Goal: Transaction & Acquisition: Download file/media

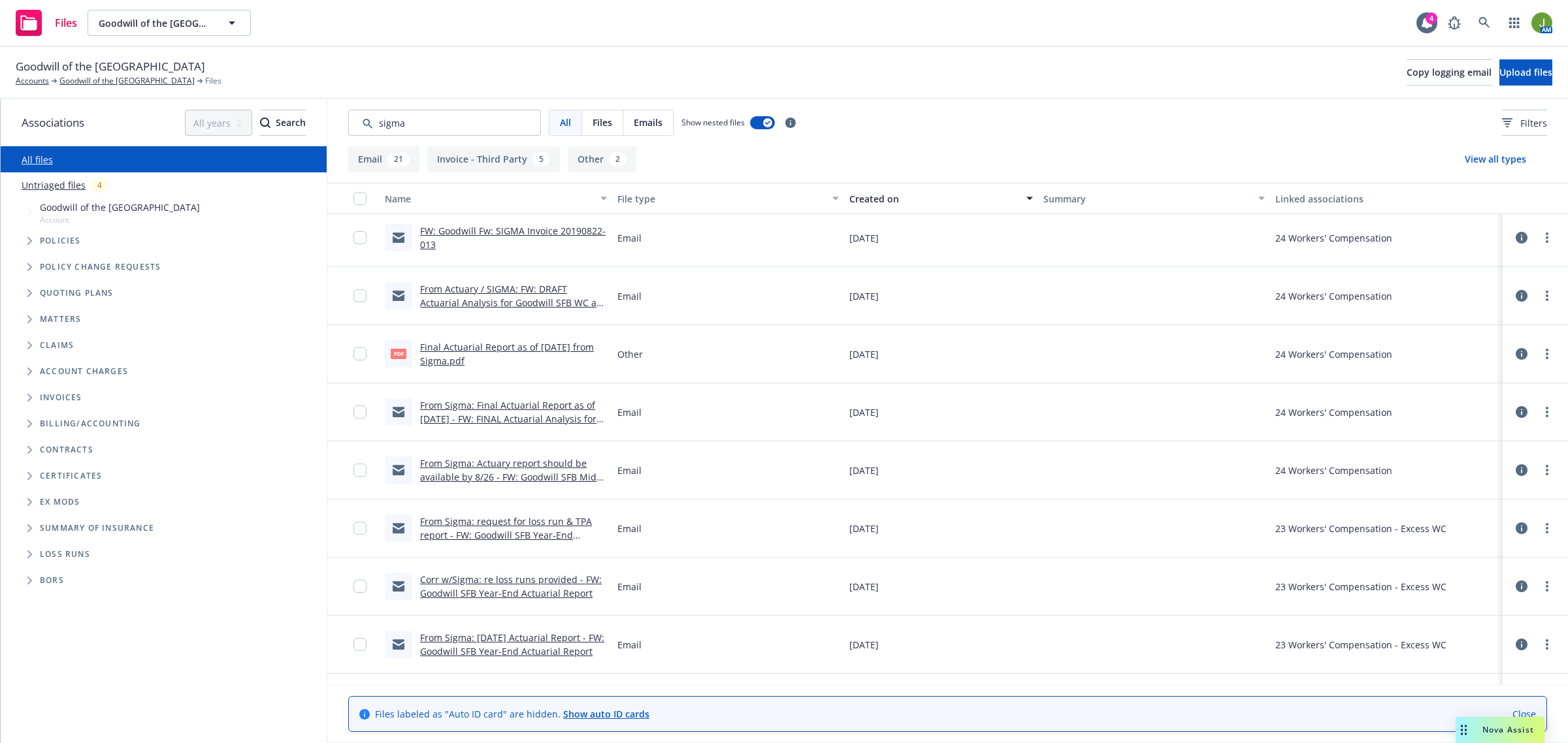
scroll to position [490, 0]
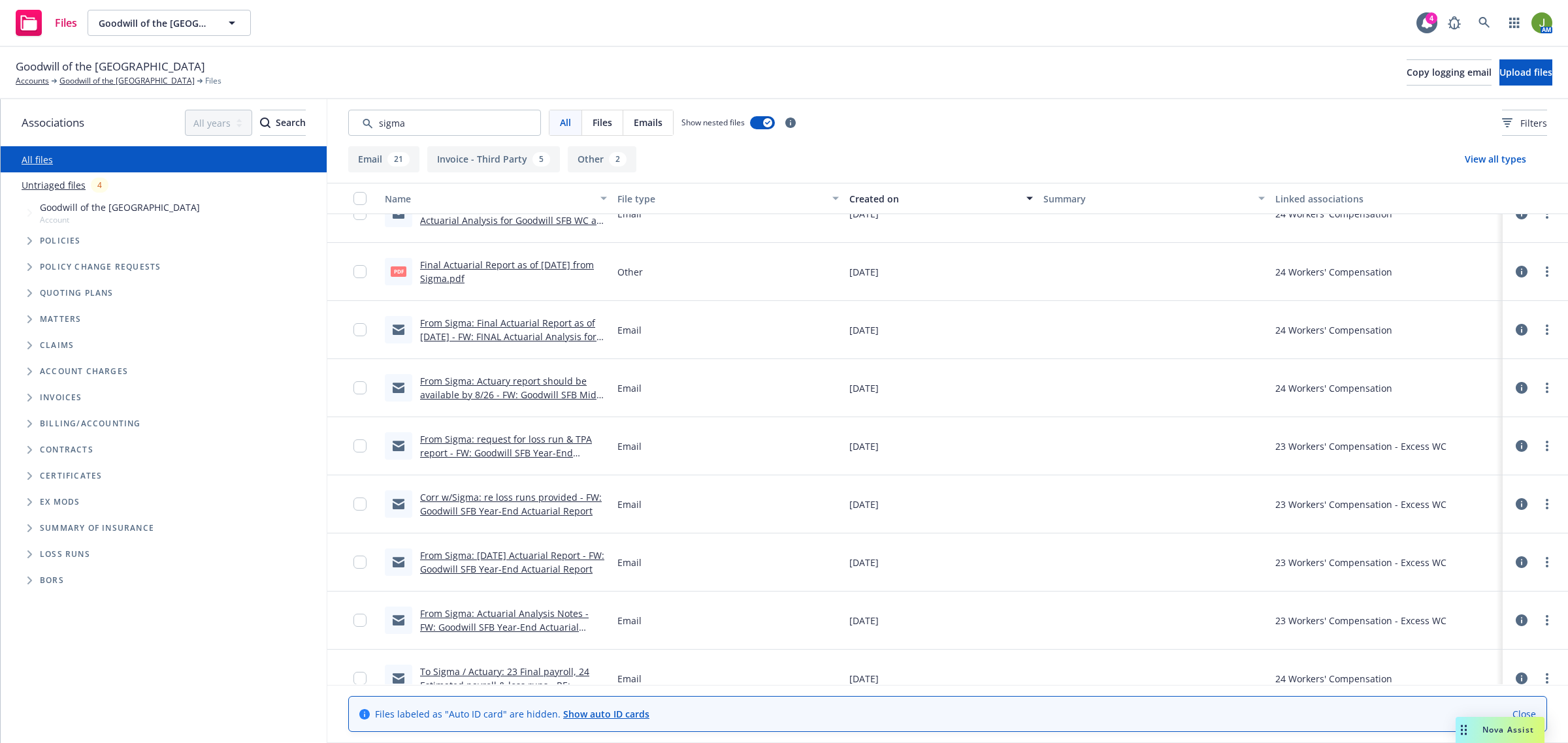
click at [522, 501] on link "Corr w/Sigma: re loss runs provided - FW: Goodwill SFB Year-End Actuarial Report" at bounding box center [511, 504] width 182 height 26
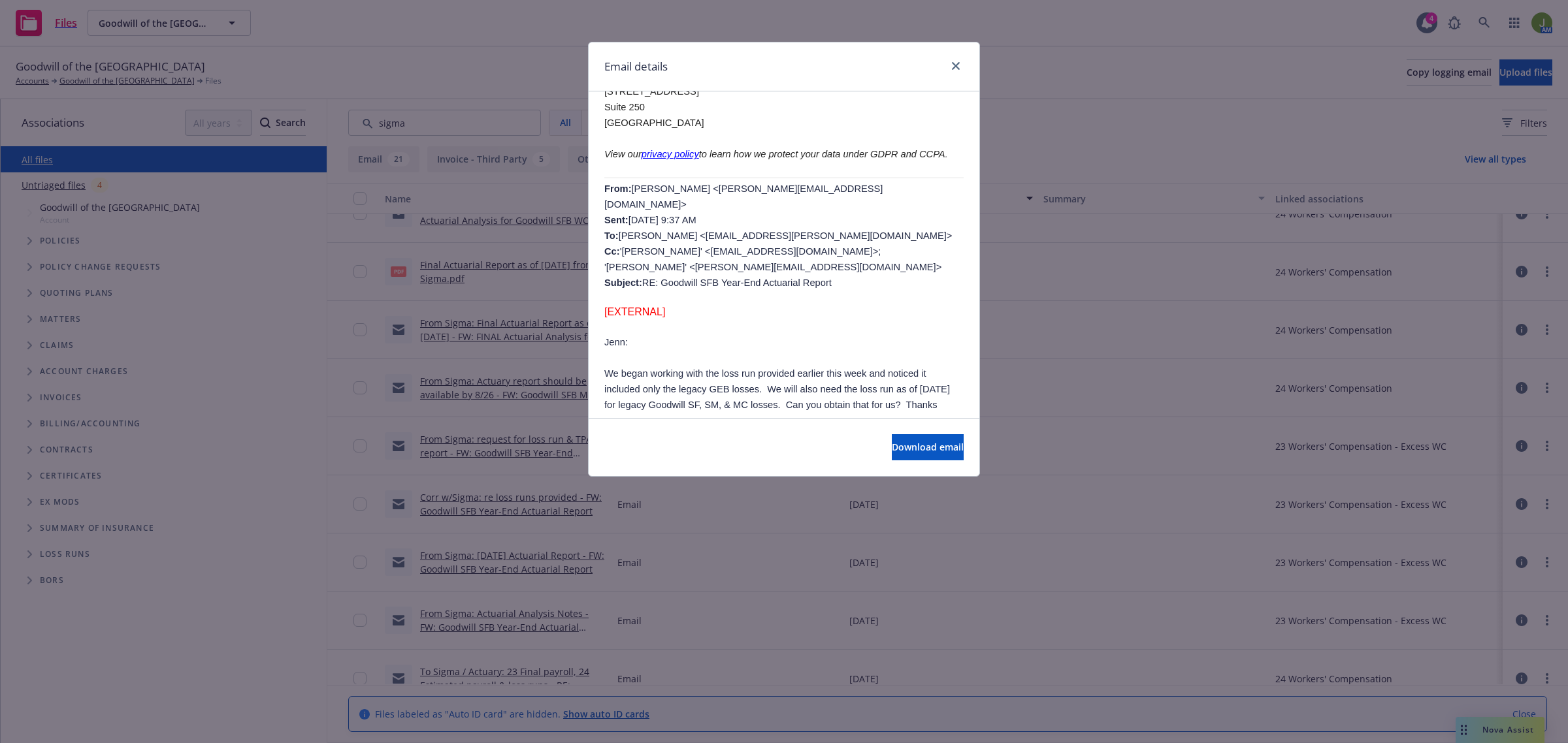
scroll to position [327, 0]
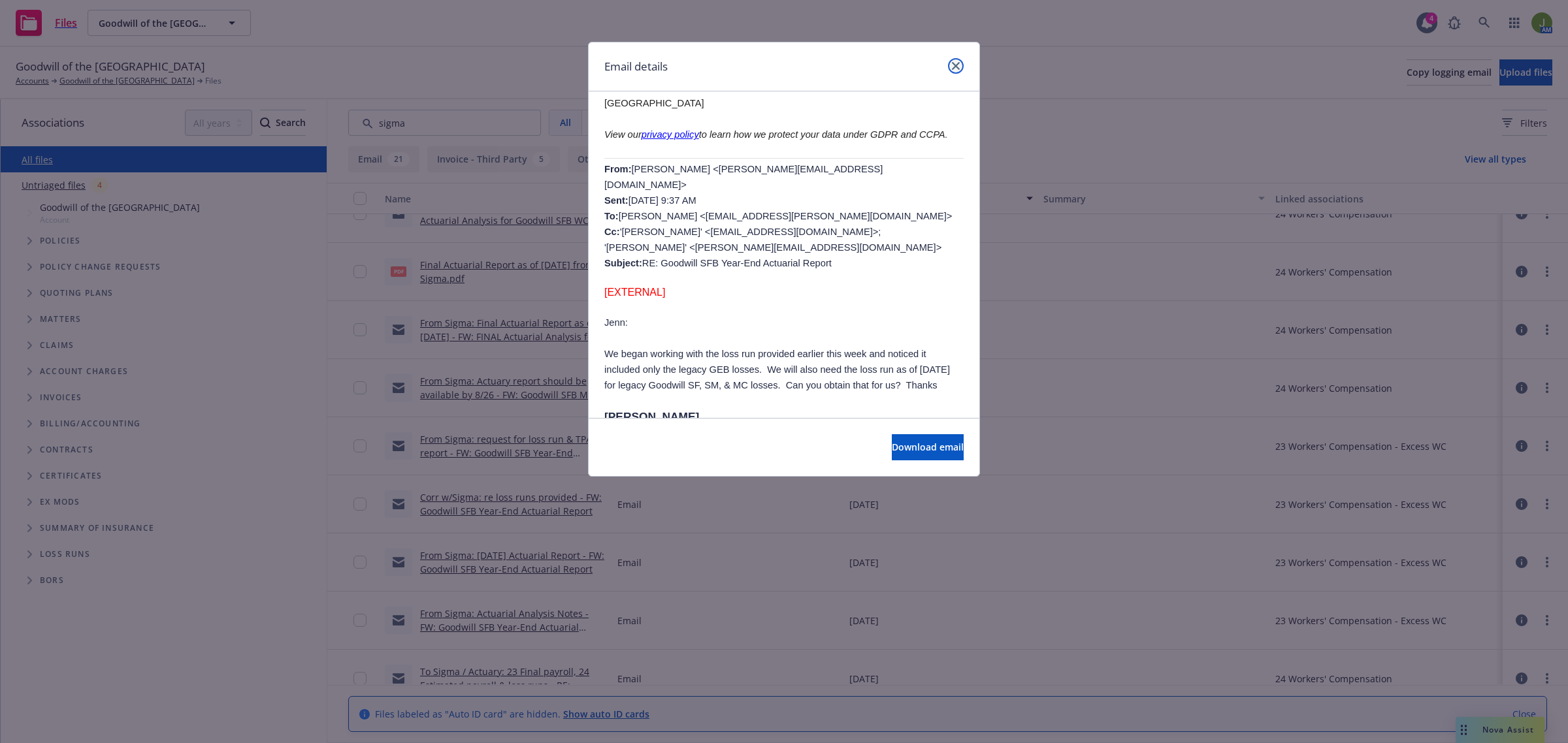
click at [954, 64] on icon "close" at bounding box center [956, 66] width 8 height 8
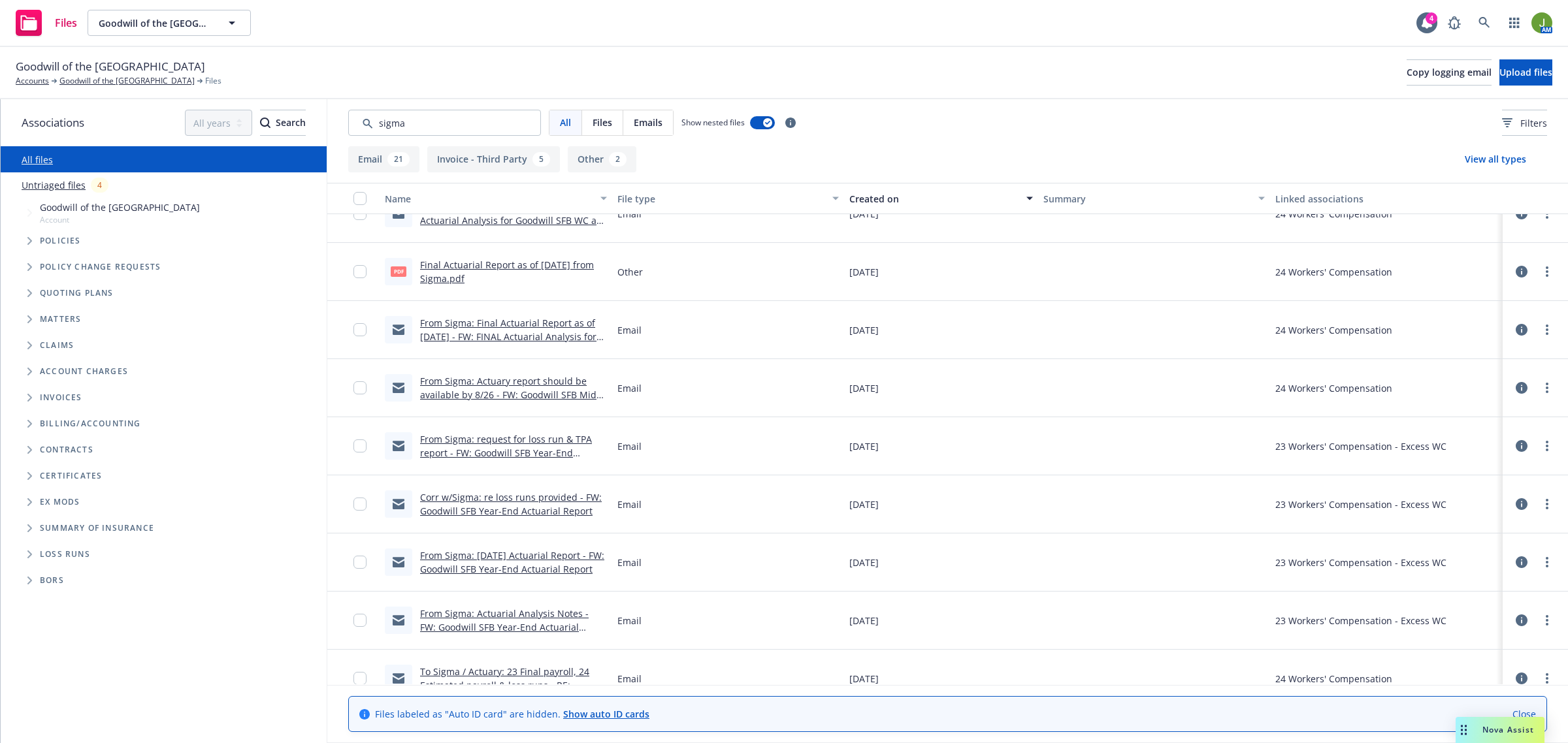
click at [540, 383] on link "From Sigma: Actuary report should be available by 8/26 - FW: Goodwill SFB Mid-Y…" at bounding box center [510, 395] width 180 height 40
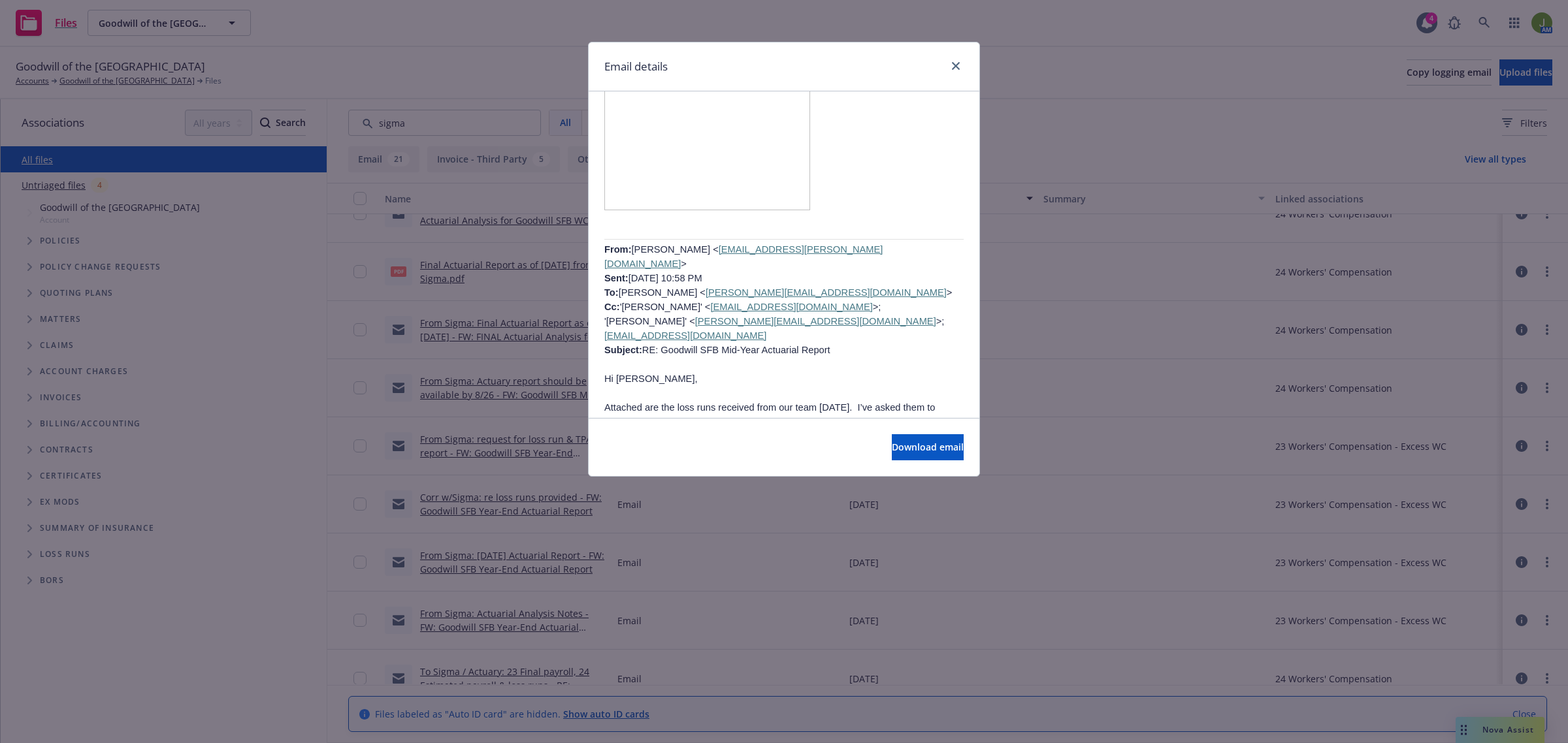
scroll to position [1796, 0]
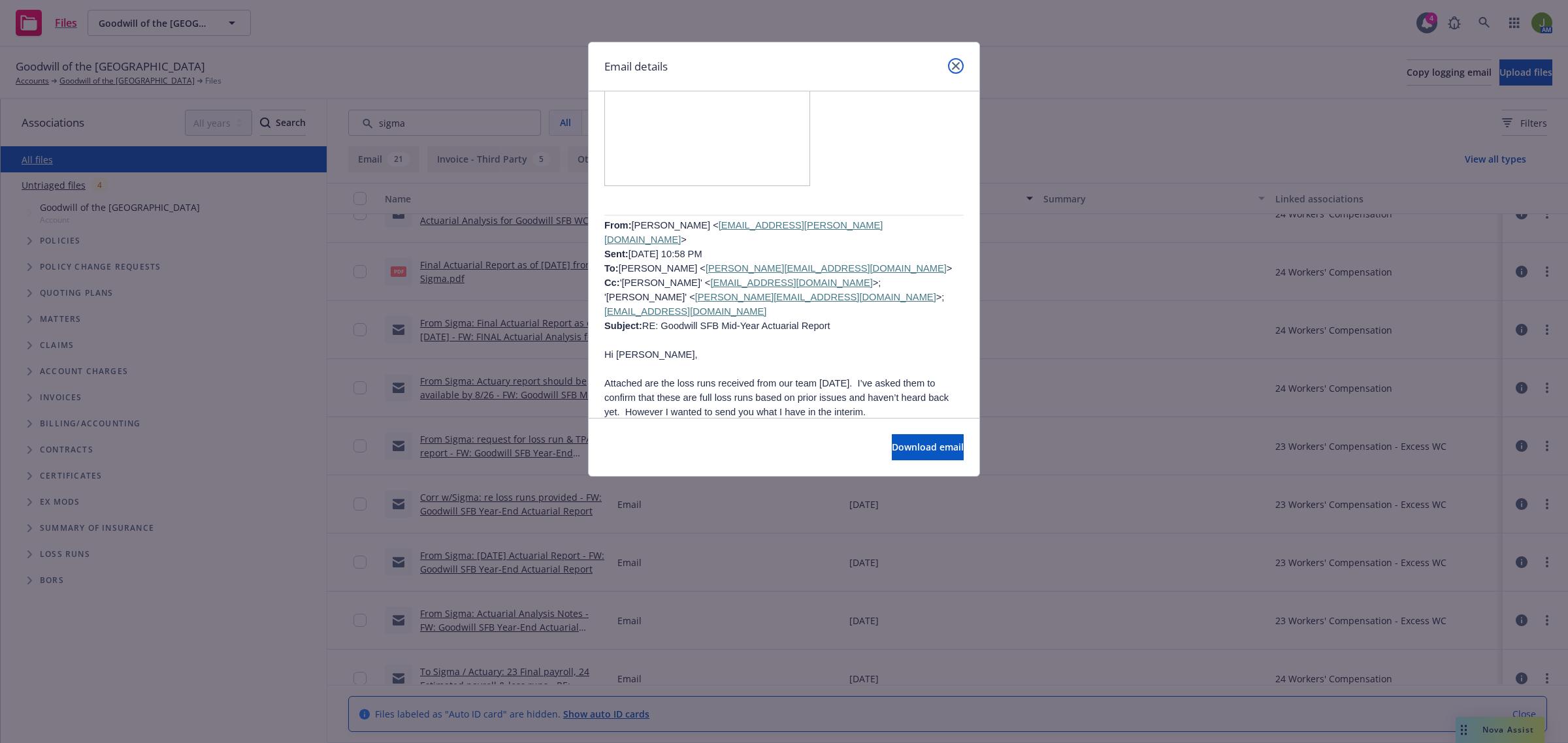
drag, startPoint x: 958, startPoint y: 67, endPoint x: 941, endPoint y: 67, distance: 17.0
click at [958, 67] on icon "close" at bounding box center [956, 66] width 8 height 8
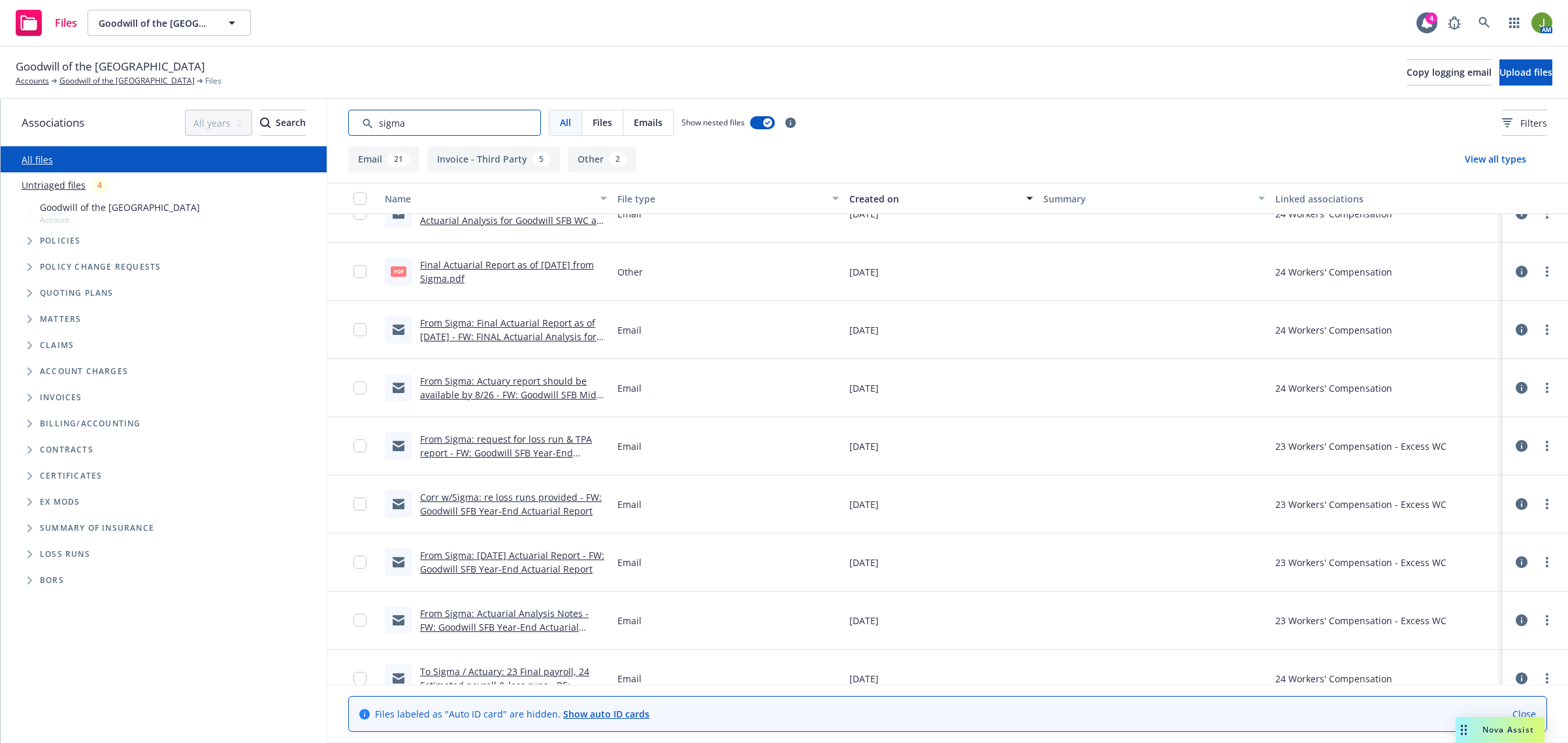
drag, startPoint x: 454, startPoint y: 114, endPoint x: 298, endPoint y: 112, distance: 156.0
click at [315, 125] on div "Associations All years 2027 2026 2025 2024 2023 2022 2021 2020 2019 2018 2017 2…" at bounding box center [784, 421] width 1567 height 644
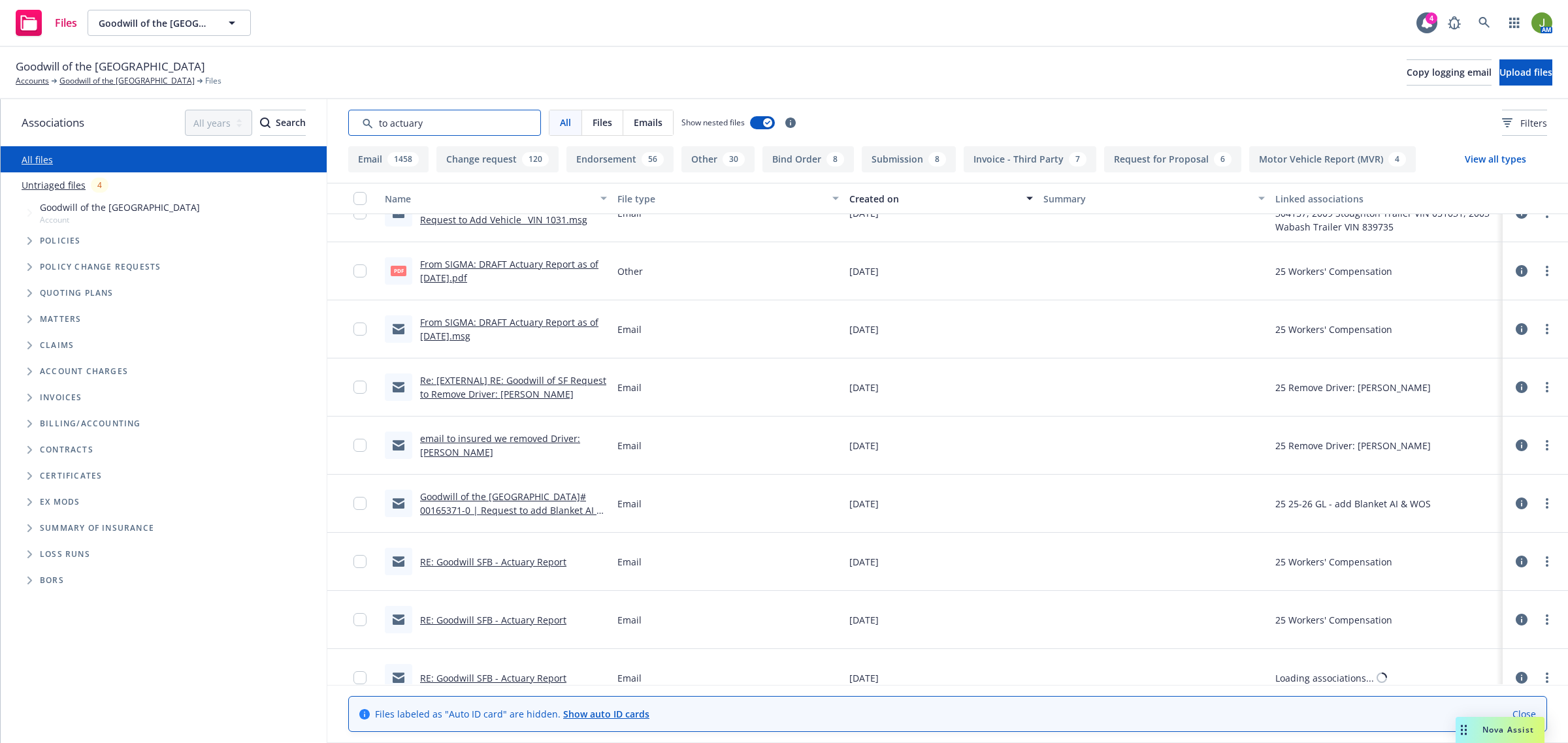
scroll to position [2449, 0]
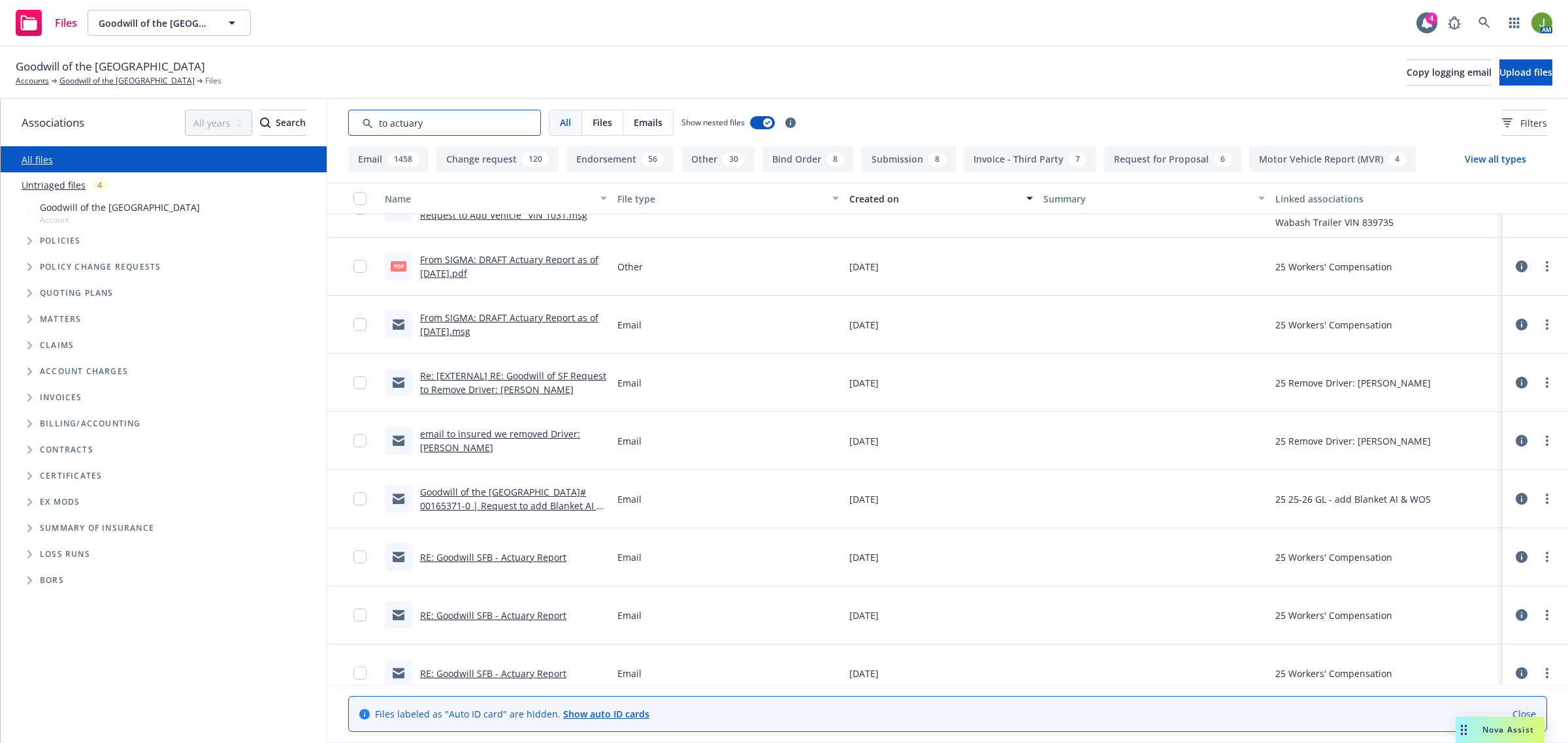
drag, startPoint x: 390, startPoint y: 127, endPoint x: 341, endPoint y: 121, distance: 49.4
click at [341, 121] on div "All Files Emails Show nested files Filters" at bounding box center [947, 122] width 1240 height 47
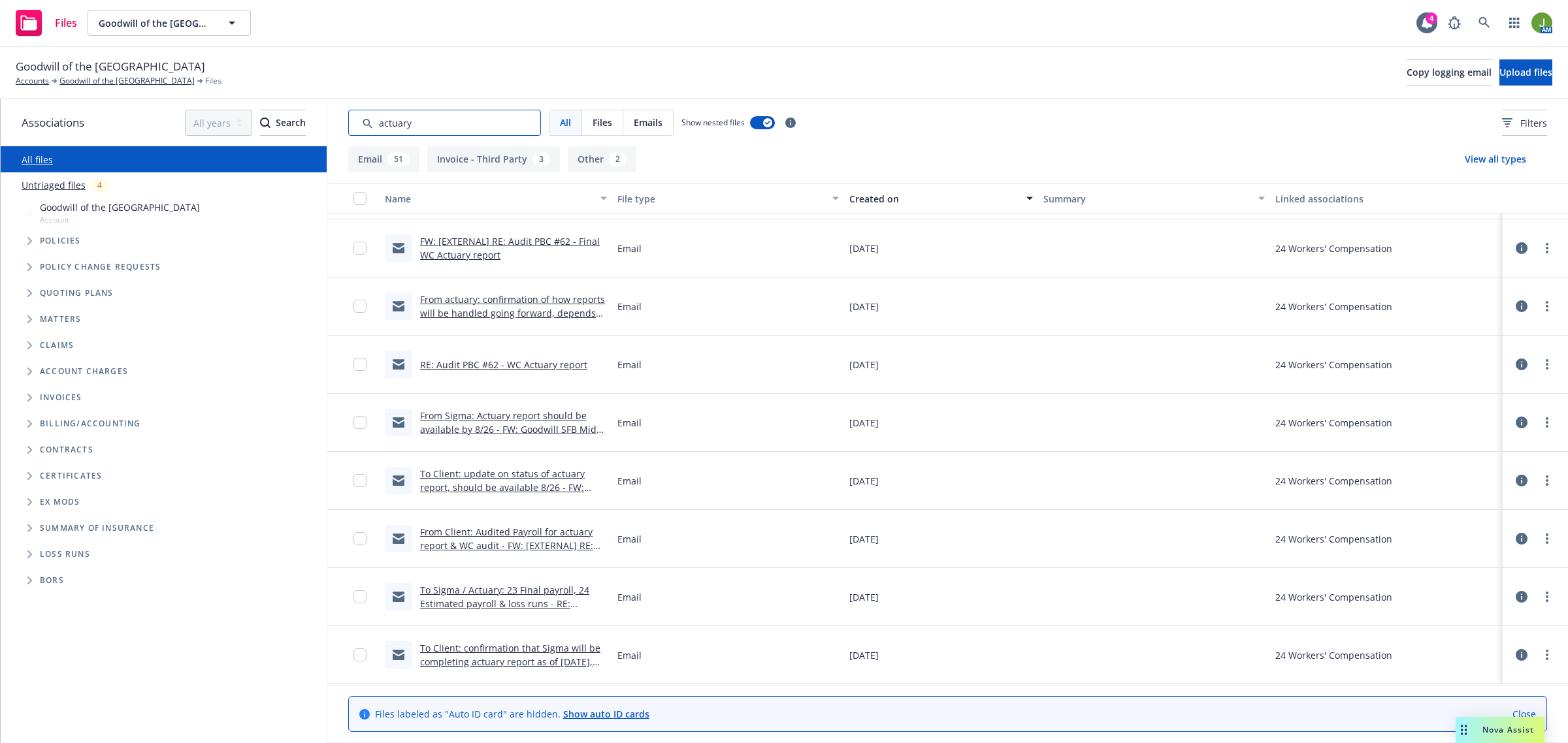
scroll to position [2319, 0]
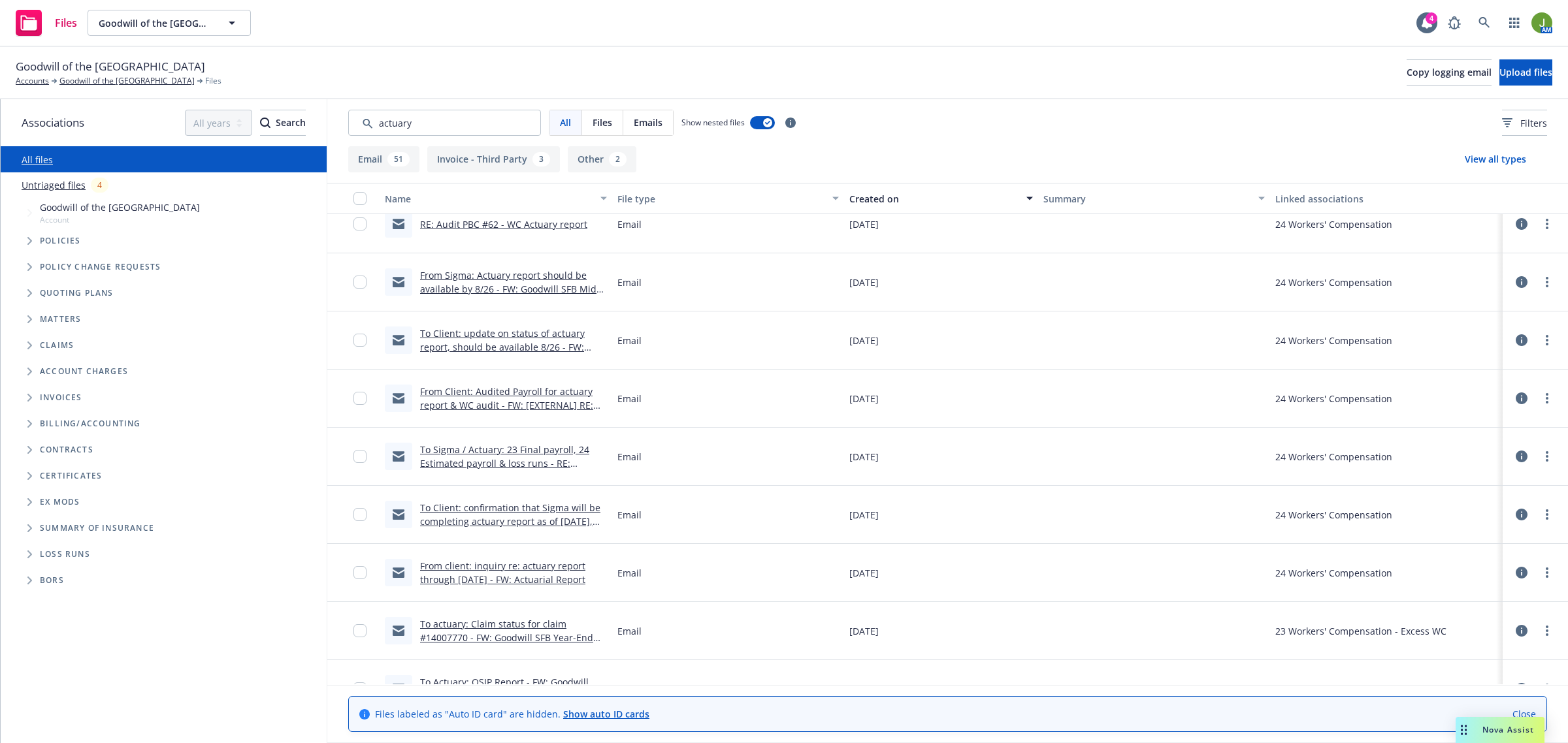
click at [500, 461] on link "To Sigma / Actuary: 23 Final payroll, 24 Estimated payroll & loss runs - RE: Go…" at bounding box center [506, 463] width 173 height 40
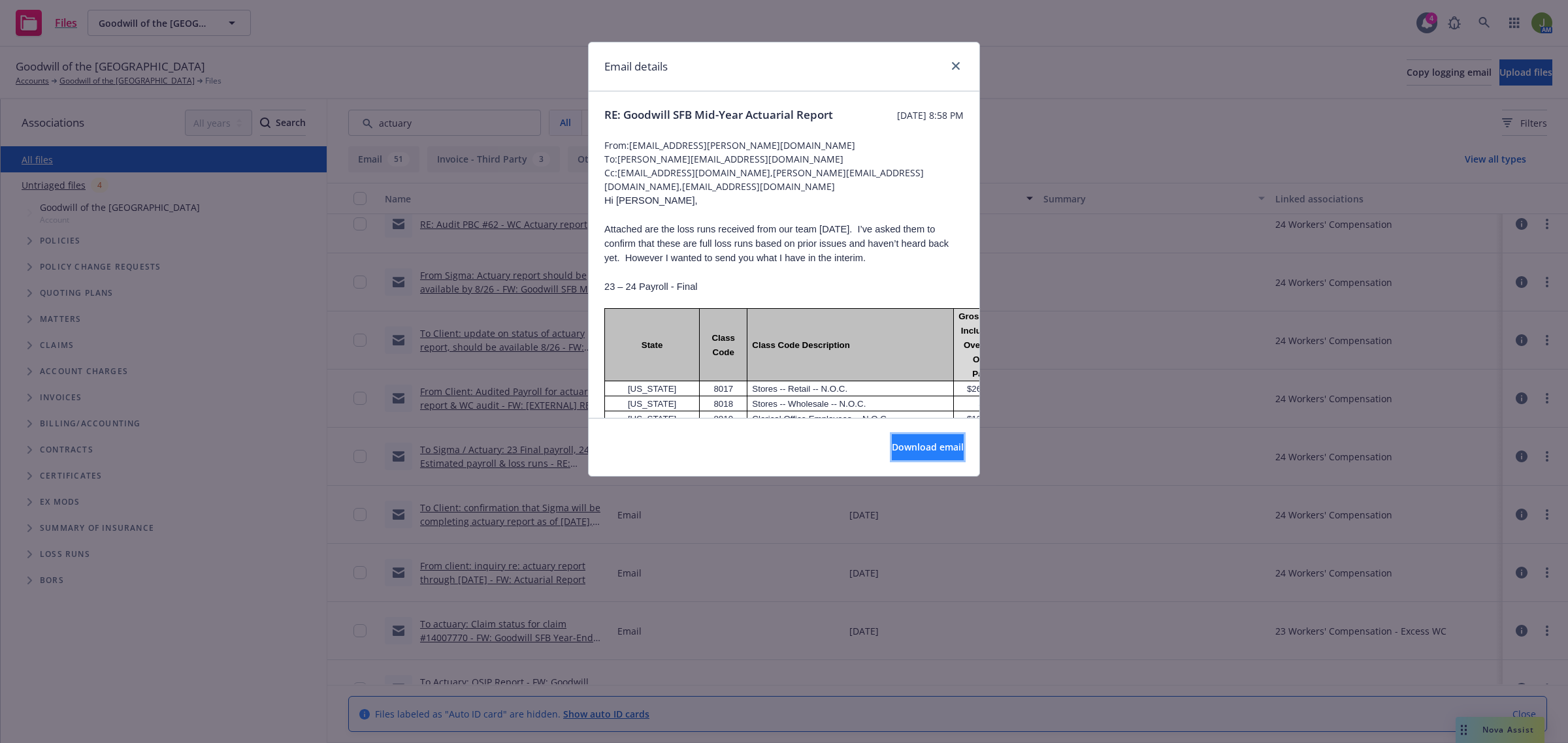
click at [892, 449] on span "Download email" at bounding box center [928, 447] width 72 height 12
click at [930, 447] on span "Download email" at bounding box center [928, 447] width 72 height 12
click at [956, 63] on icon "close" at bounding box center [956, 66] width 8 height 8
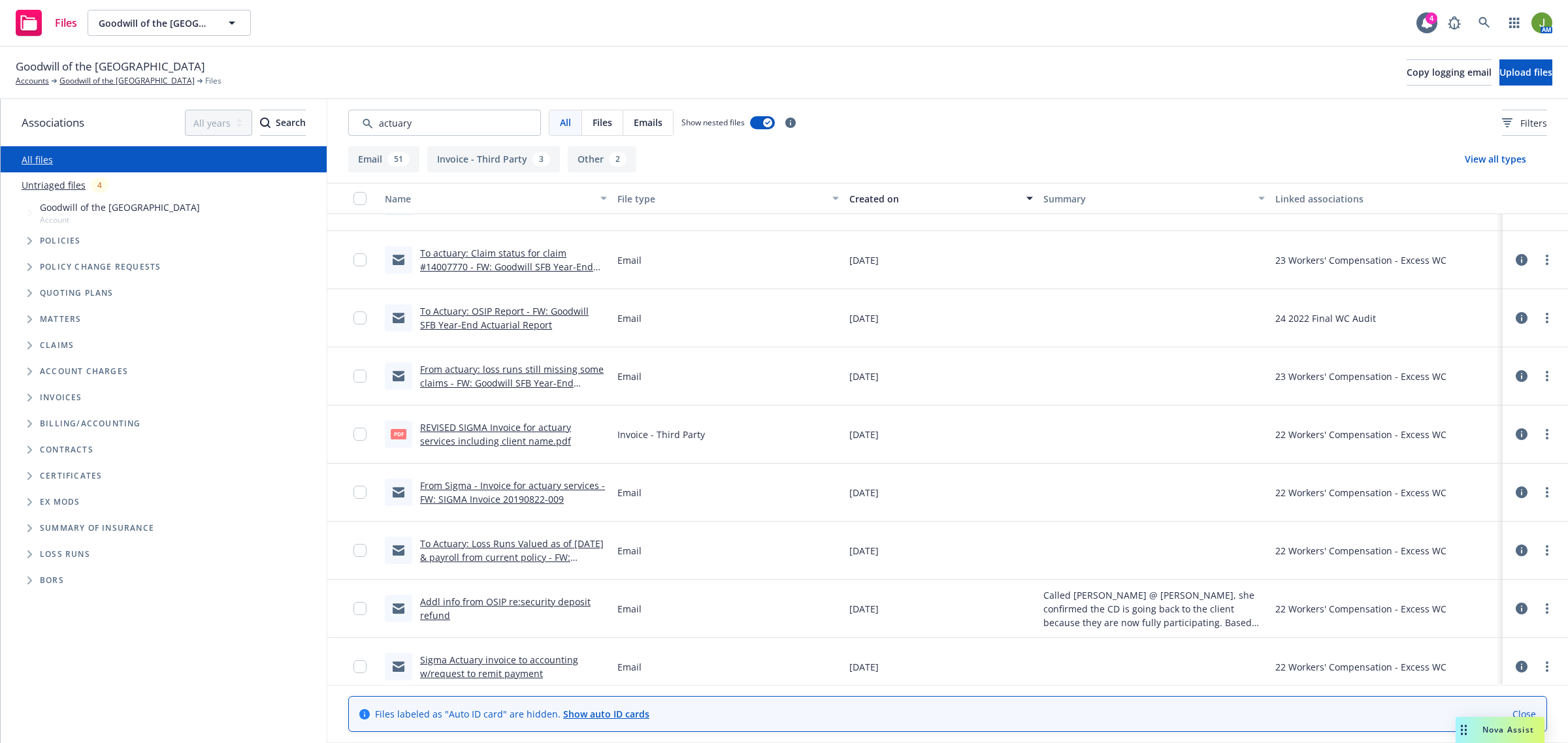
scroll to position [2756, 0]
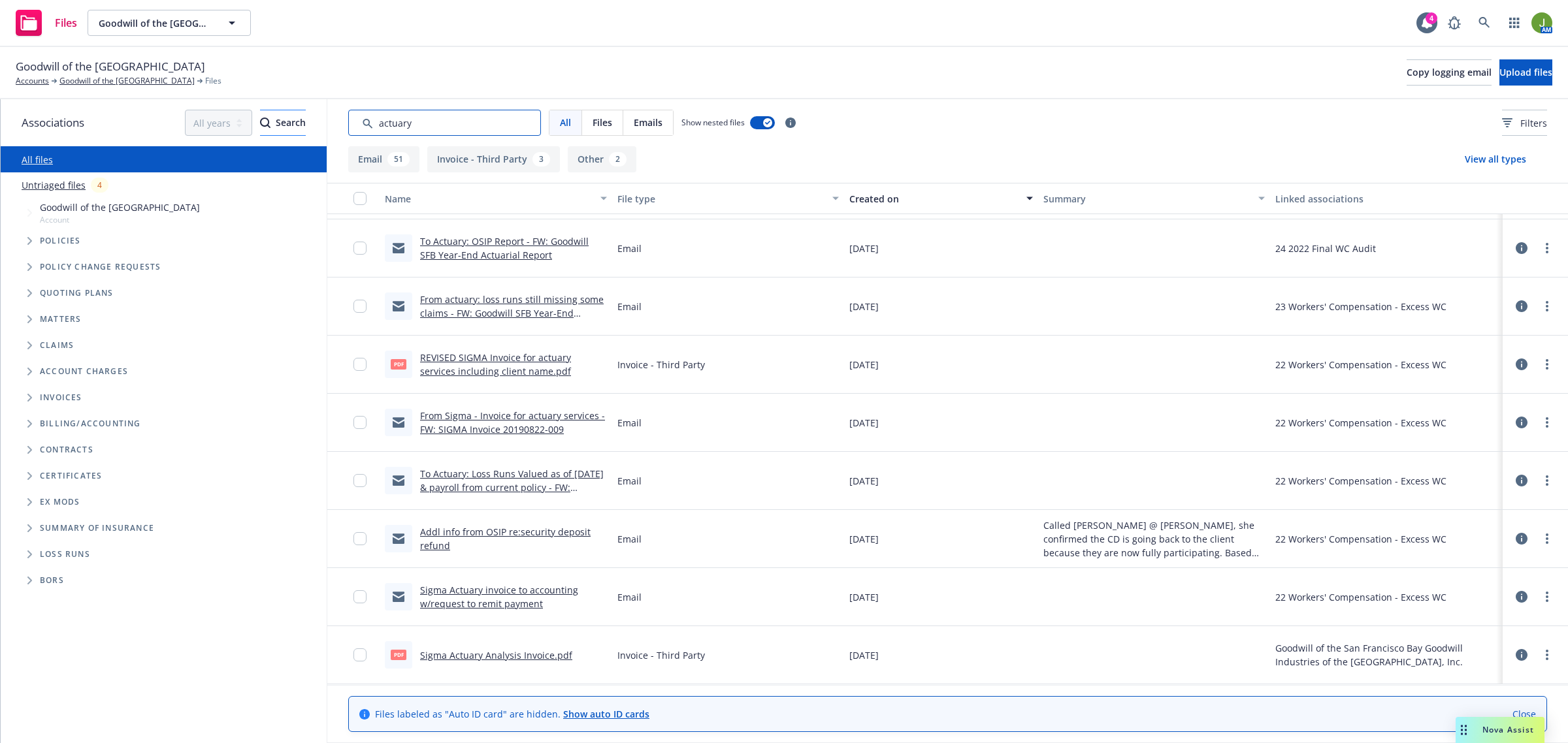
drag, startPoint x: 444, startPoint y: 133, endPoint x: 284, endPoint y: 121, distance: 160.4
click at [292, 121] on div "Associations All years 2027 2026 2025 2024 2023 2022 2021 2020 2019 2018 2017 2…" at bounding box center [784, 421] width 1567 height 644
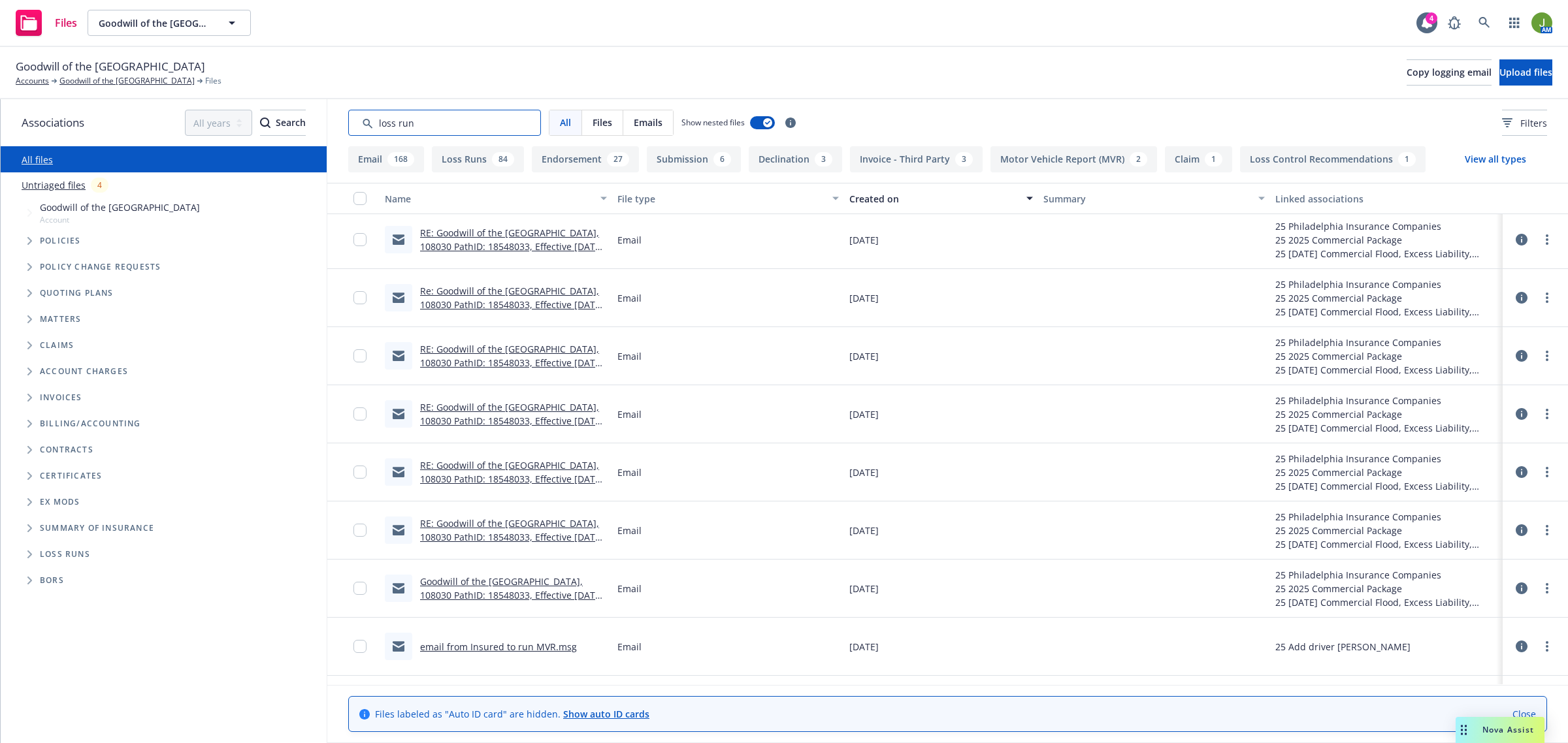
scroll to position [817, 0]
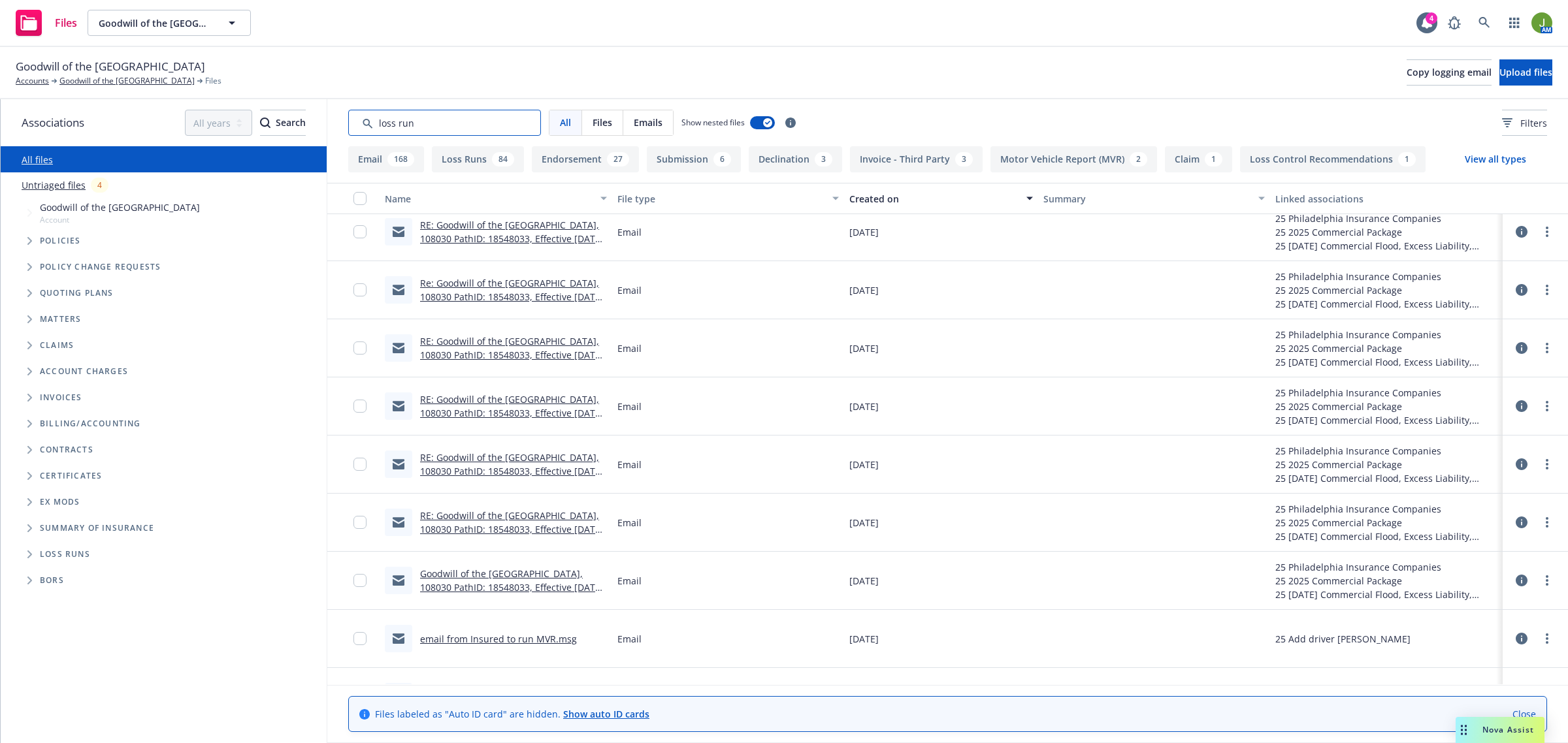
drag, startPoint x: 420, startPoint y: 124, endPoint x: 368, endPoint y: 121, distance: 52.1
click at [368, 121] on input "Search by keyword..." at bounding box center [444, 123] width 193 height 26
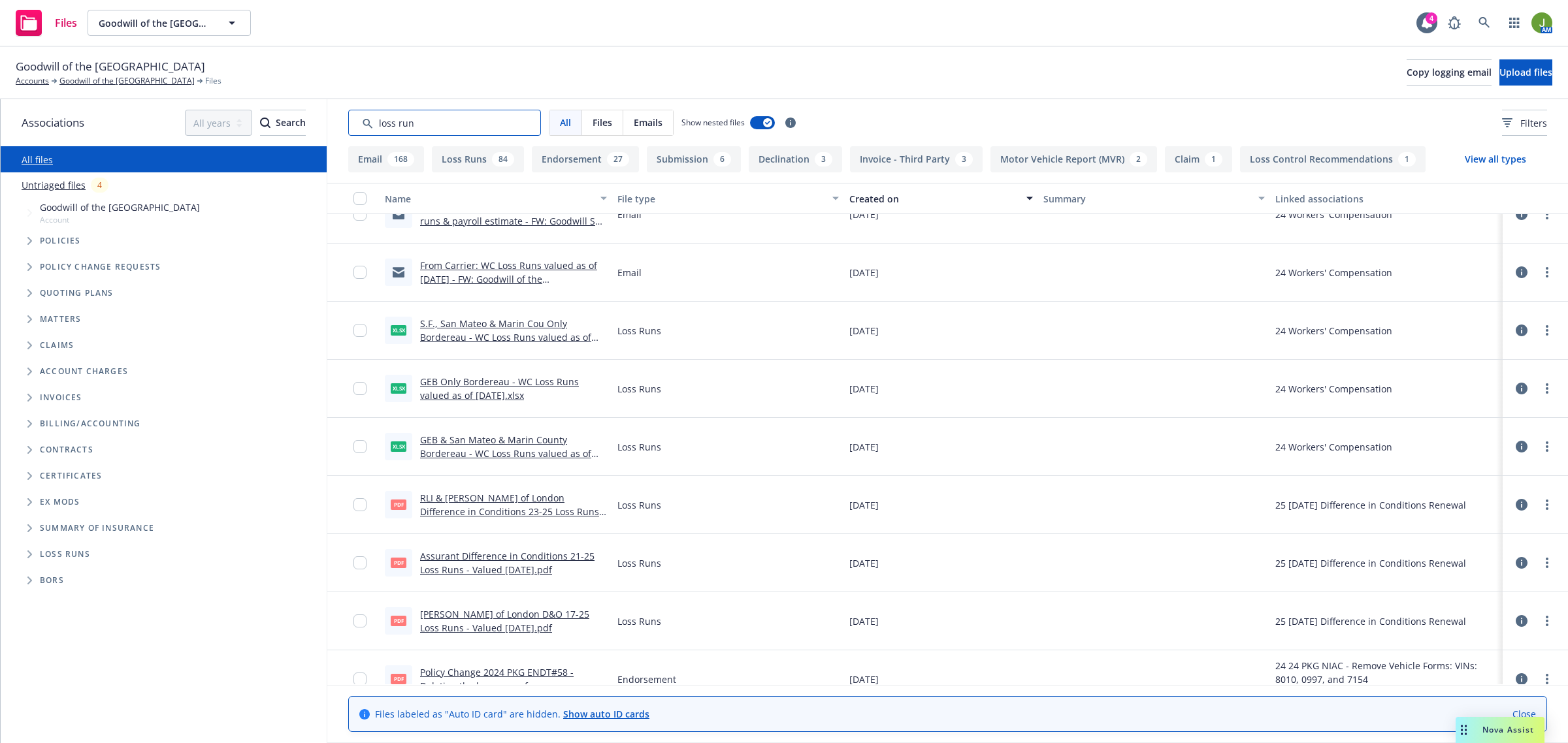
scroll to position [5306, 0]
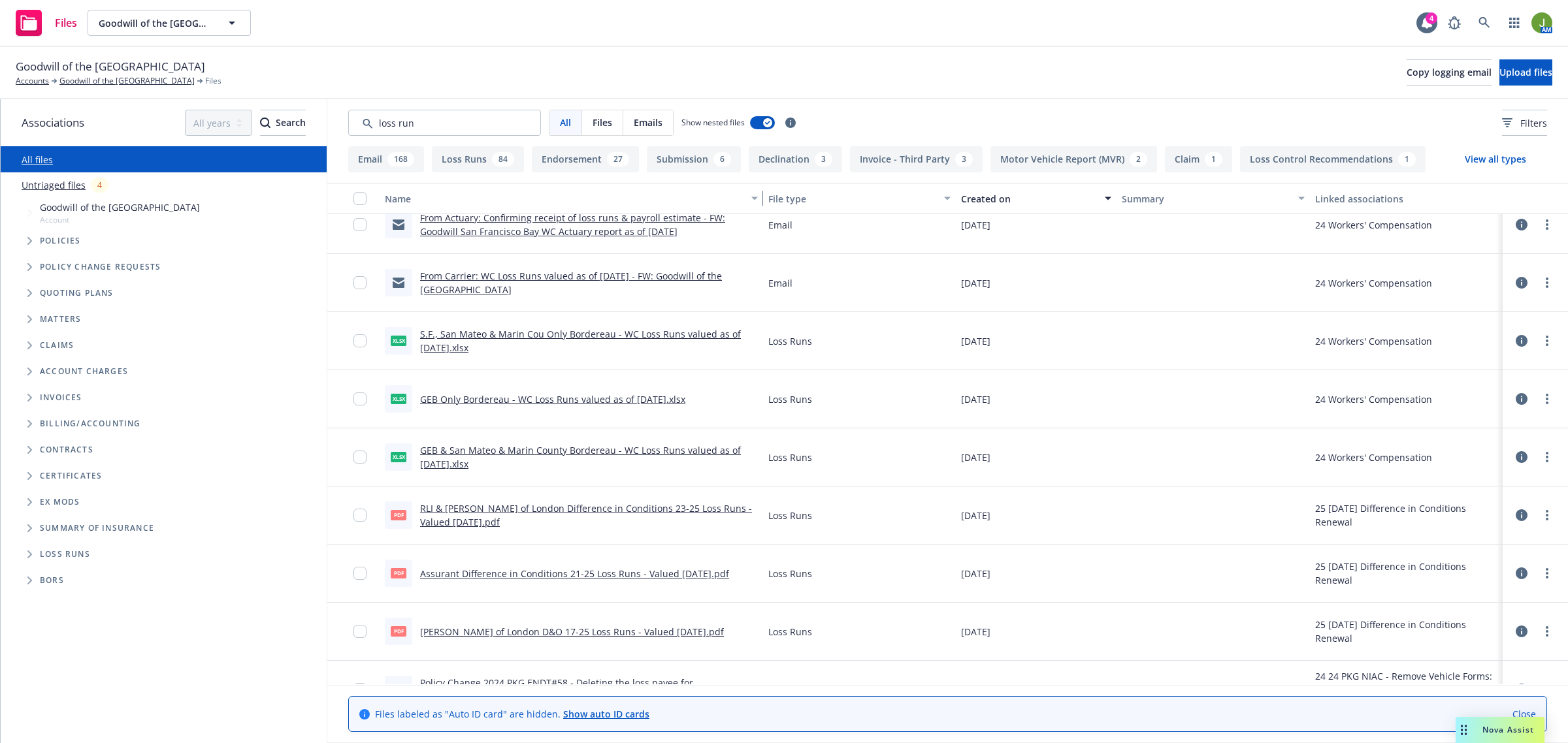
drag, startPoint x: 609, startPoint y: 200, endPoint x: 706, endPoint y: 205, distance: 97.1
click at [706, 205] on button "Name" at bounding box center [572, 198] width 384 height 31
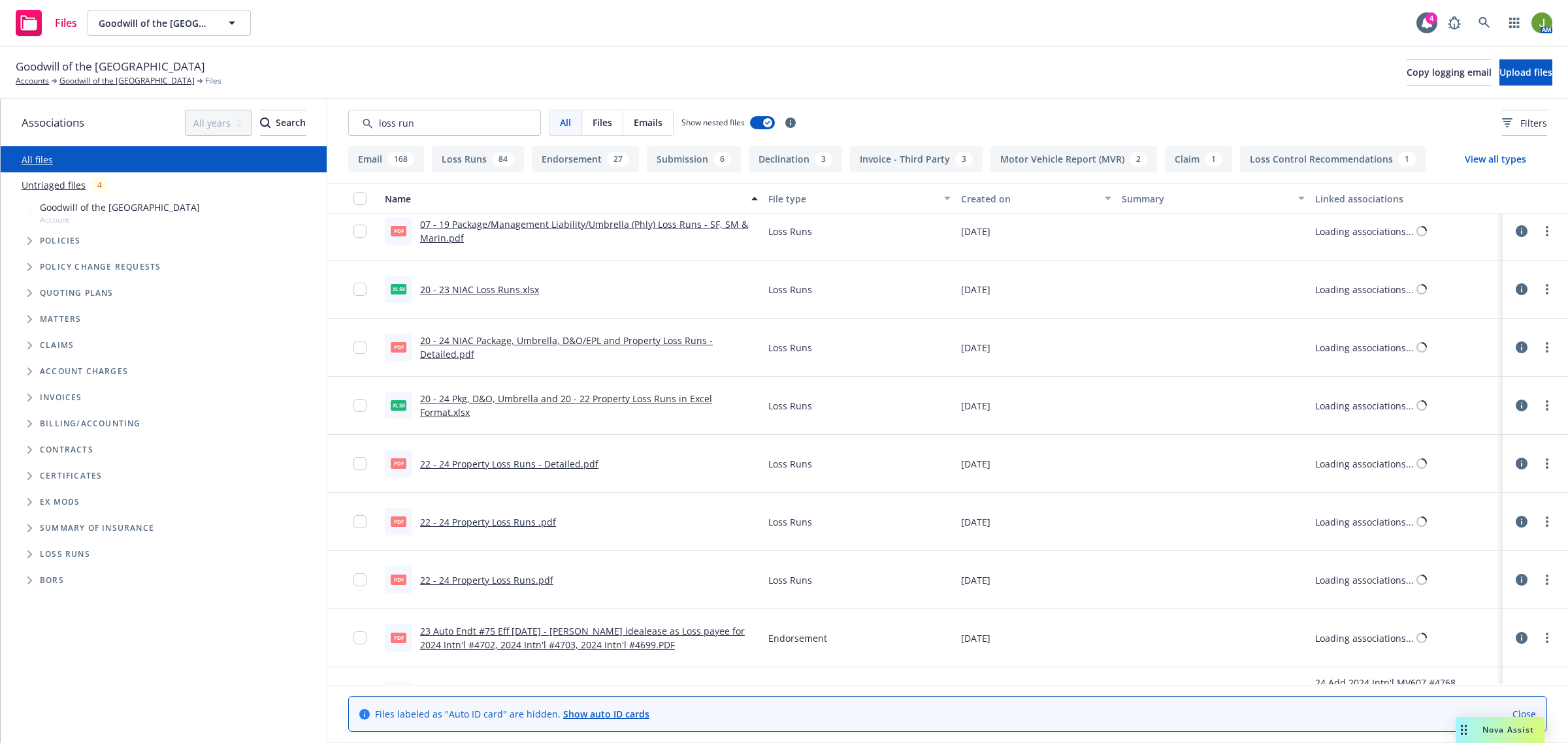
scroll to position [0, 0]
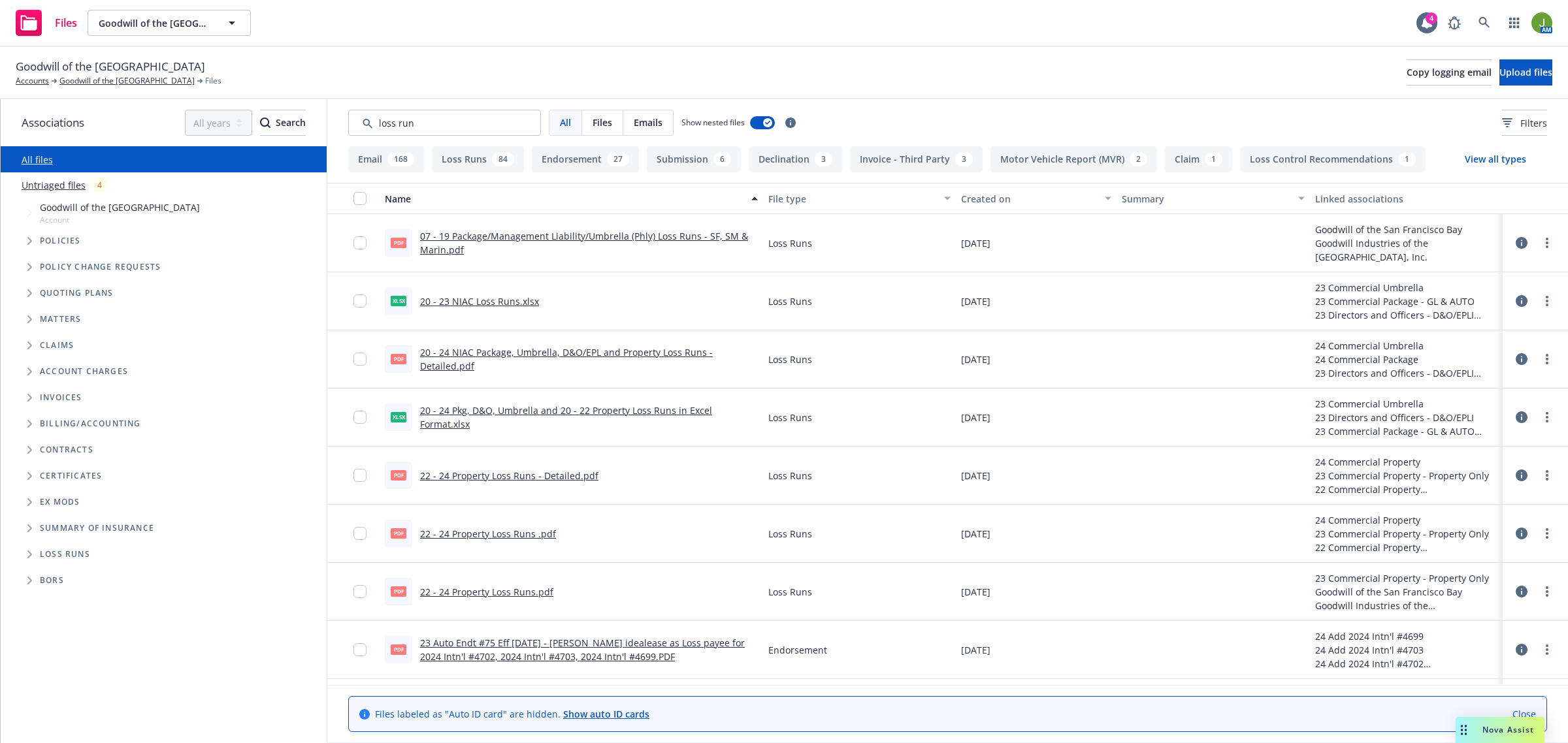
click at [980, 200] on div "Created on" at bounding box center [1029, 199] width 136 height 14
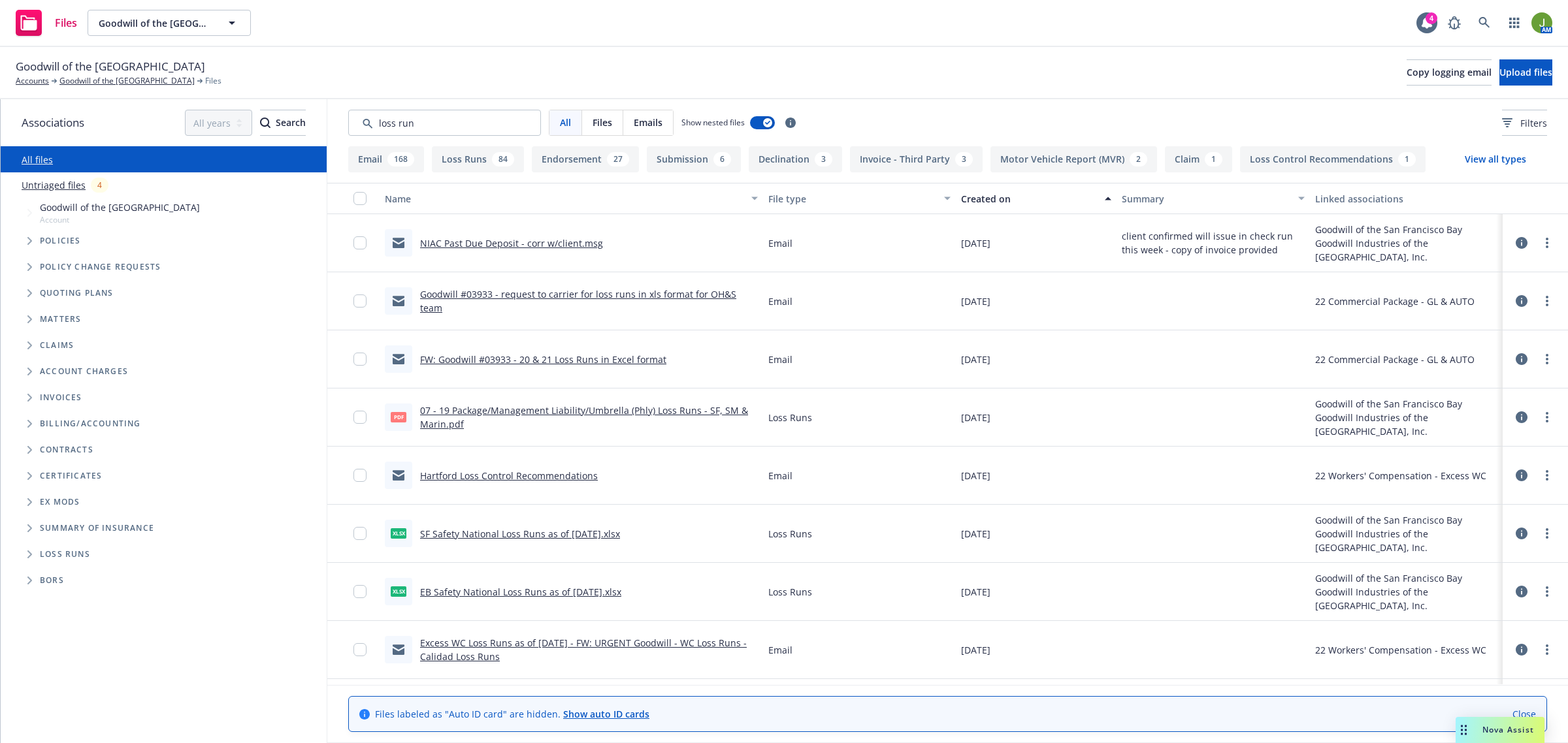
click at [980, 200] on div "Created on" at bounding box center [1029, 199] width 136 height 14
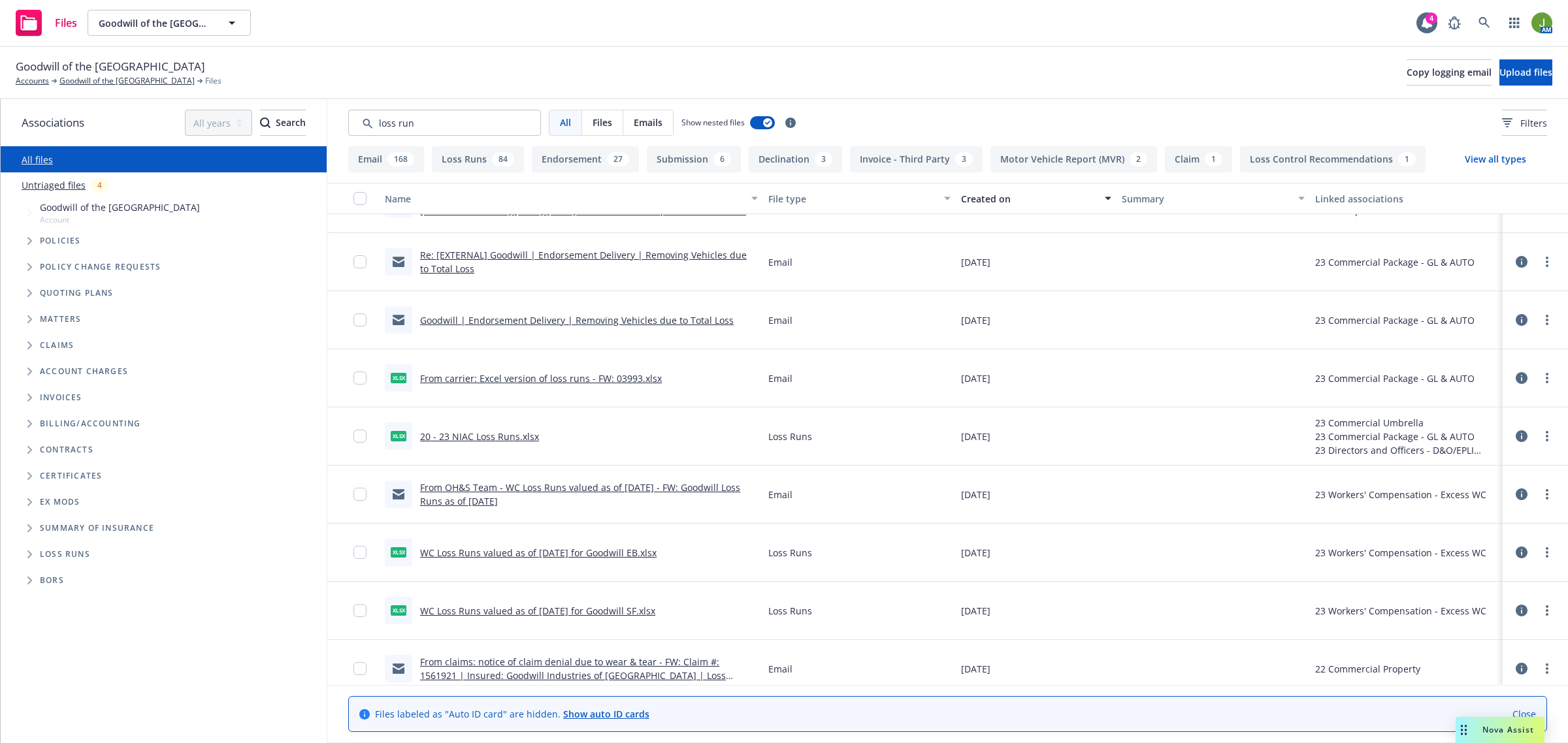
scroll to position [14776, 0]
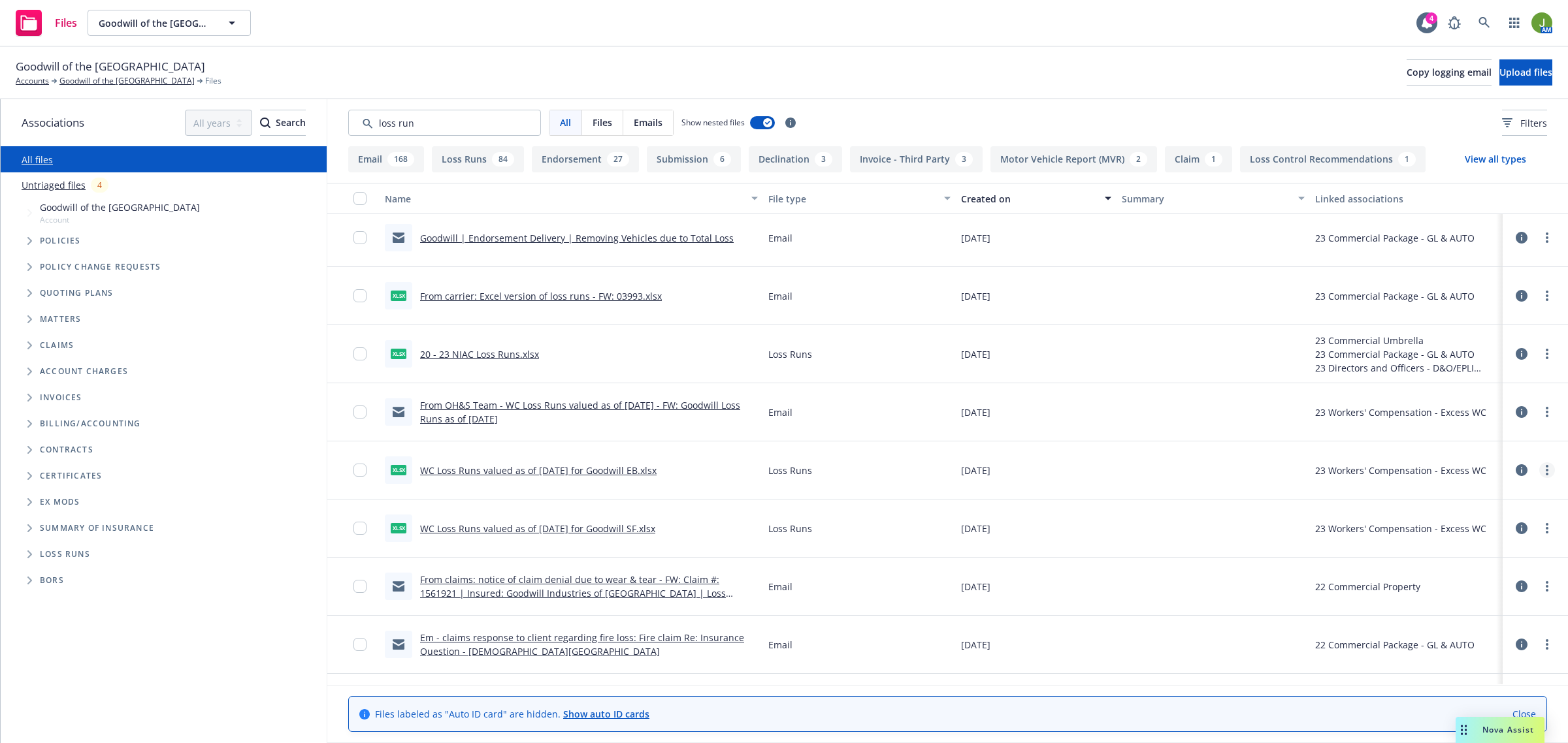
click at [1540, 469] on link "more" at bounding box center [1547, 470] width 15 height 15
click at [1478, 516] on link "Download" at bounding box center [1477, 524] width 130 height 26
click at [1540, 528] on link "more" at bounding box center [1547, 528] width 15 height 15
click at [1485, 579] on link "Download" at bounding box center [1477, 583] width 130 height 26
click at [552, 410] on link "From OH&S Team - WC Loss Runs valued as of [DATE] - FW: Goodwill Loss Runs as o…" at bounding box center [580, 412] width 320 height 26
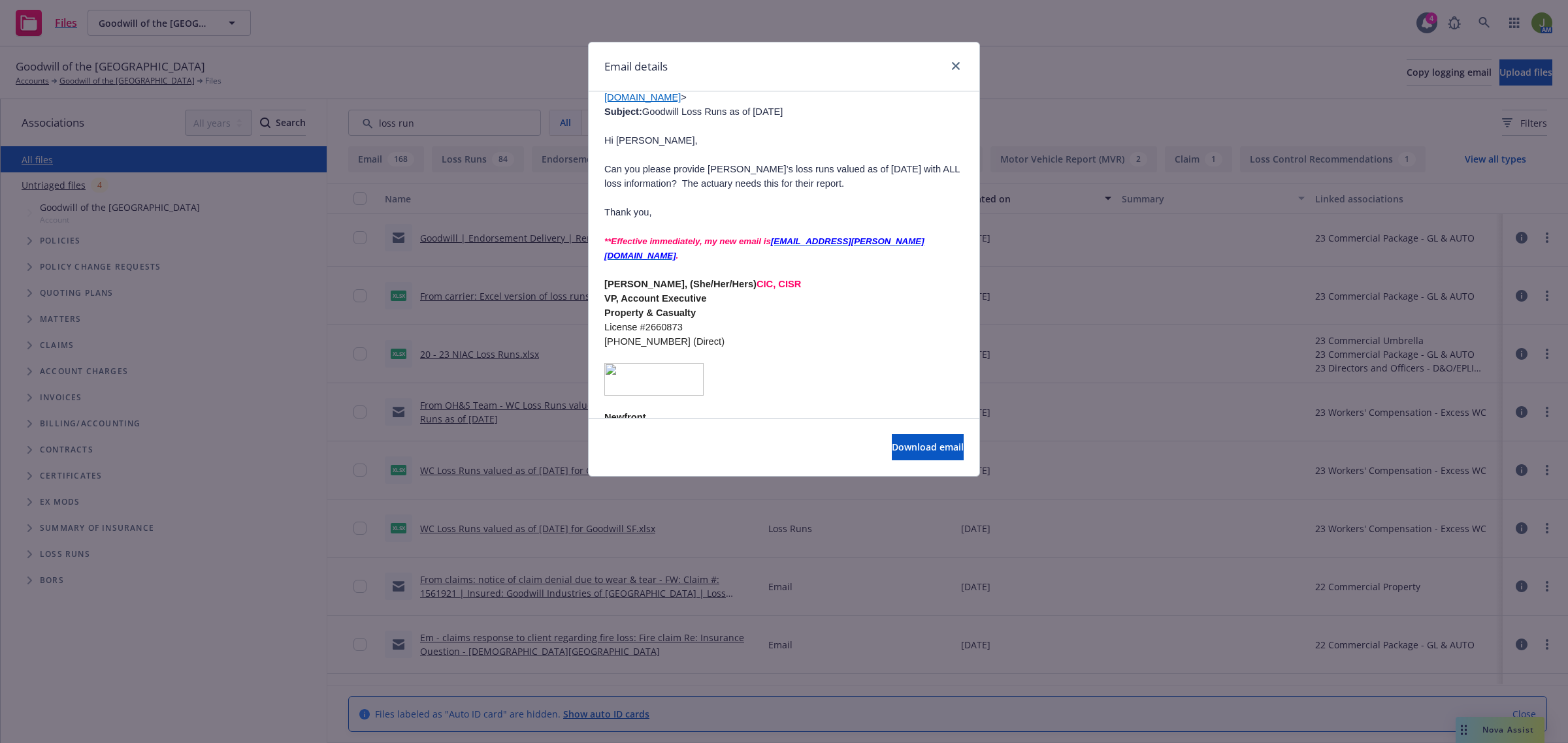
scroll to position [2081, 0]
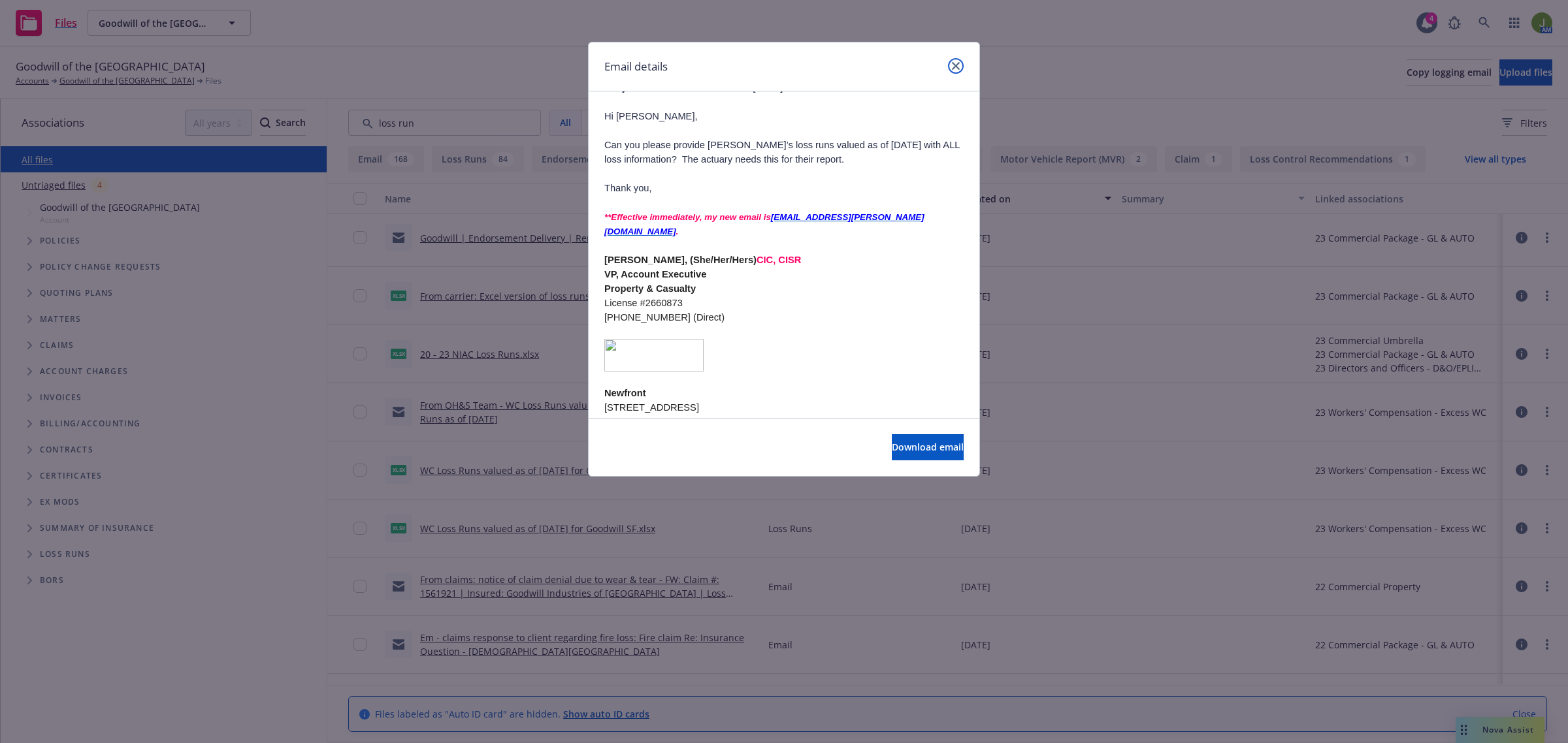
click at [963, 64] on link "close" at bounding box center [956, 66] width 15 height 15
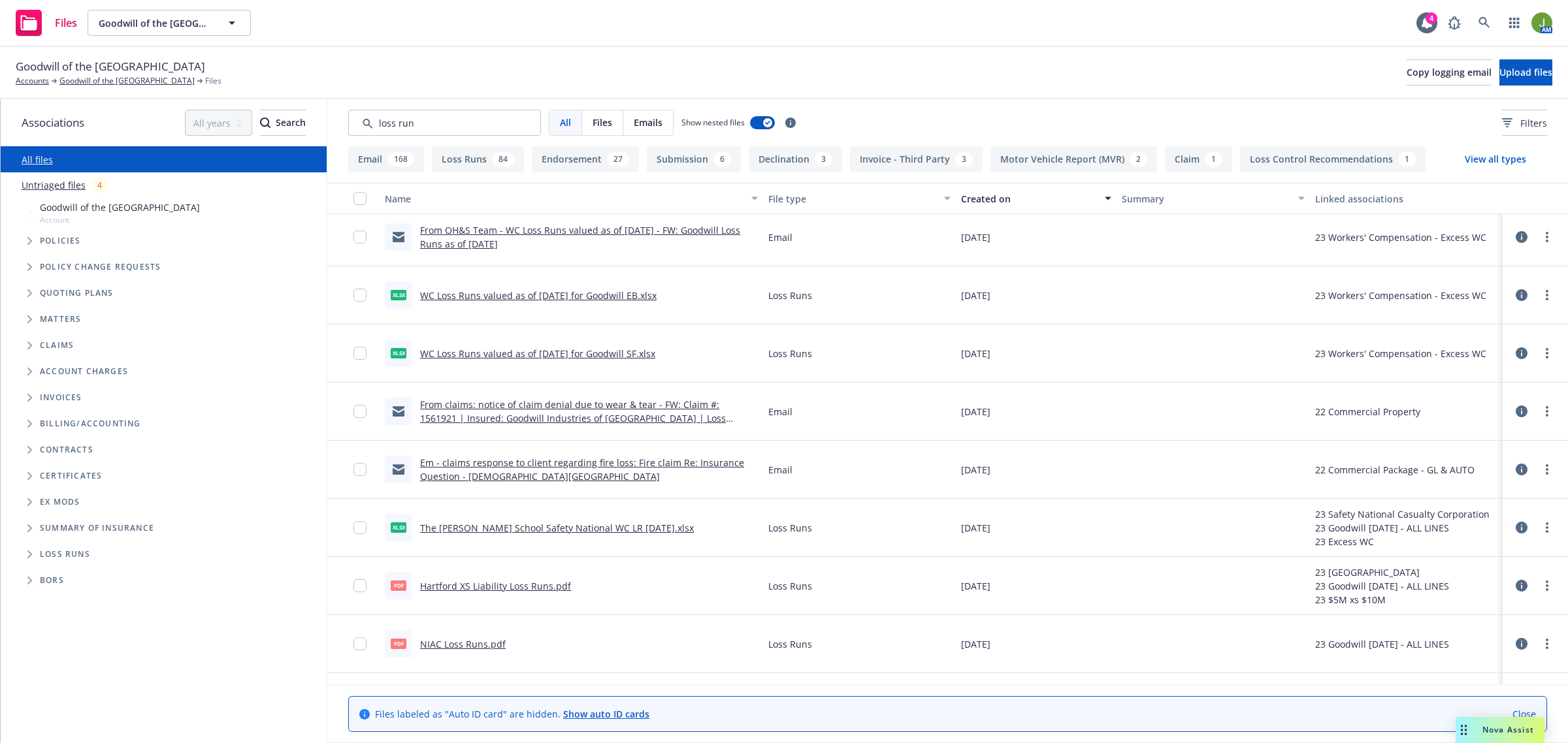
scroll to position [15021, 0]
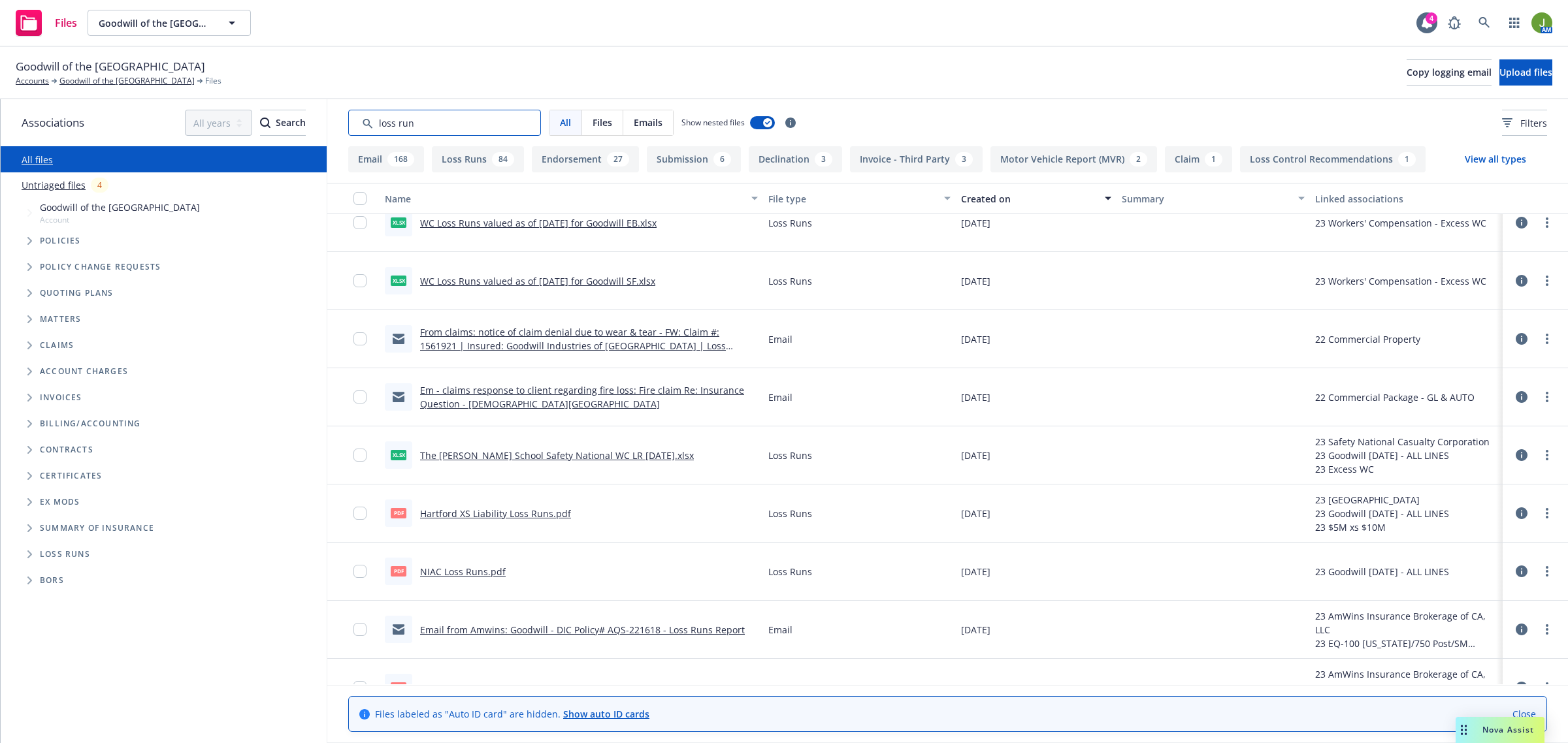
drag, startPoint x: 428, startPoint y: 130, endPoint x: 367, endPoint y: 121, distance: 61.7
click at [367, 121] on input "Search by keyword..." at bounding box center [444, 123] width 193 height 26
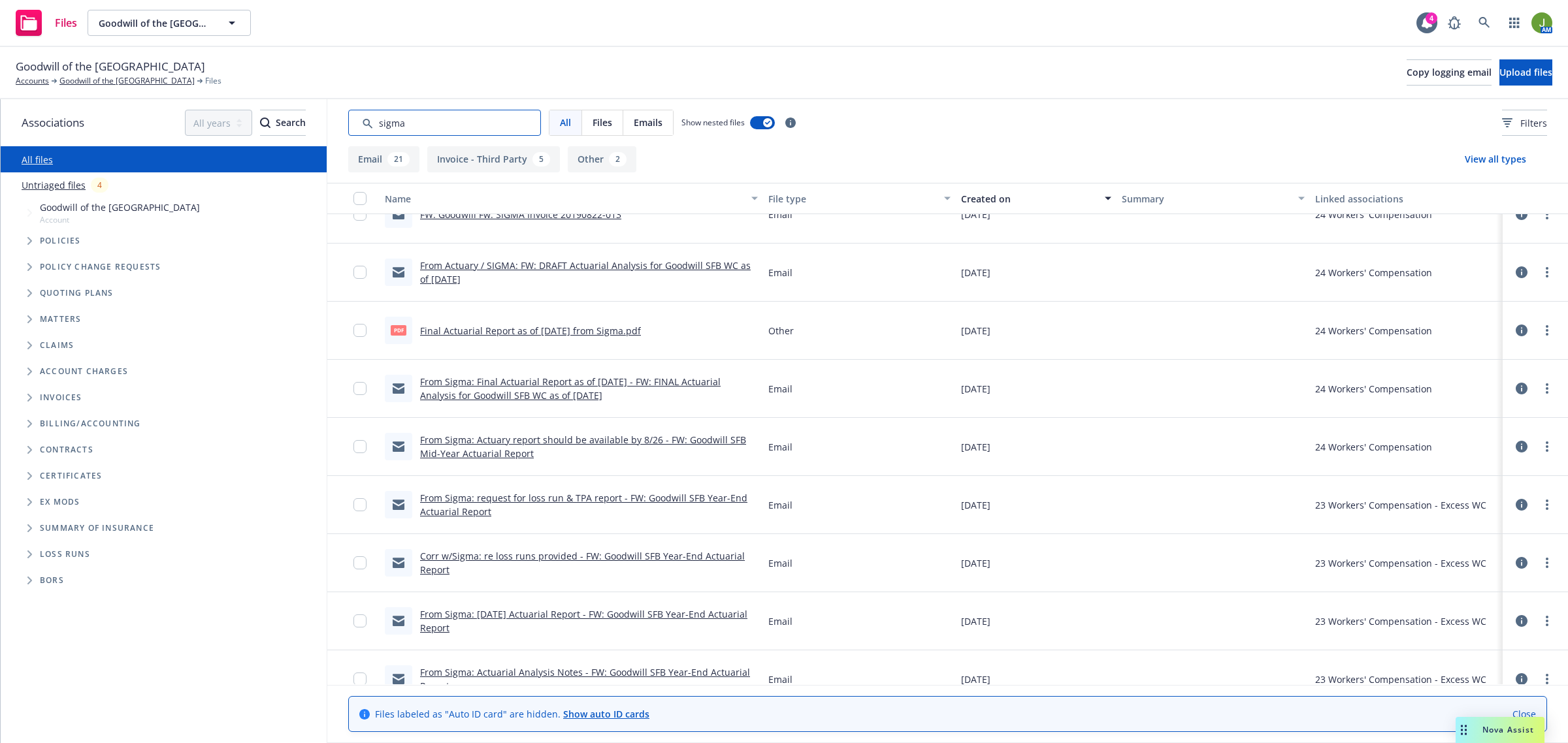
scroll to position [490, 0]
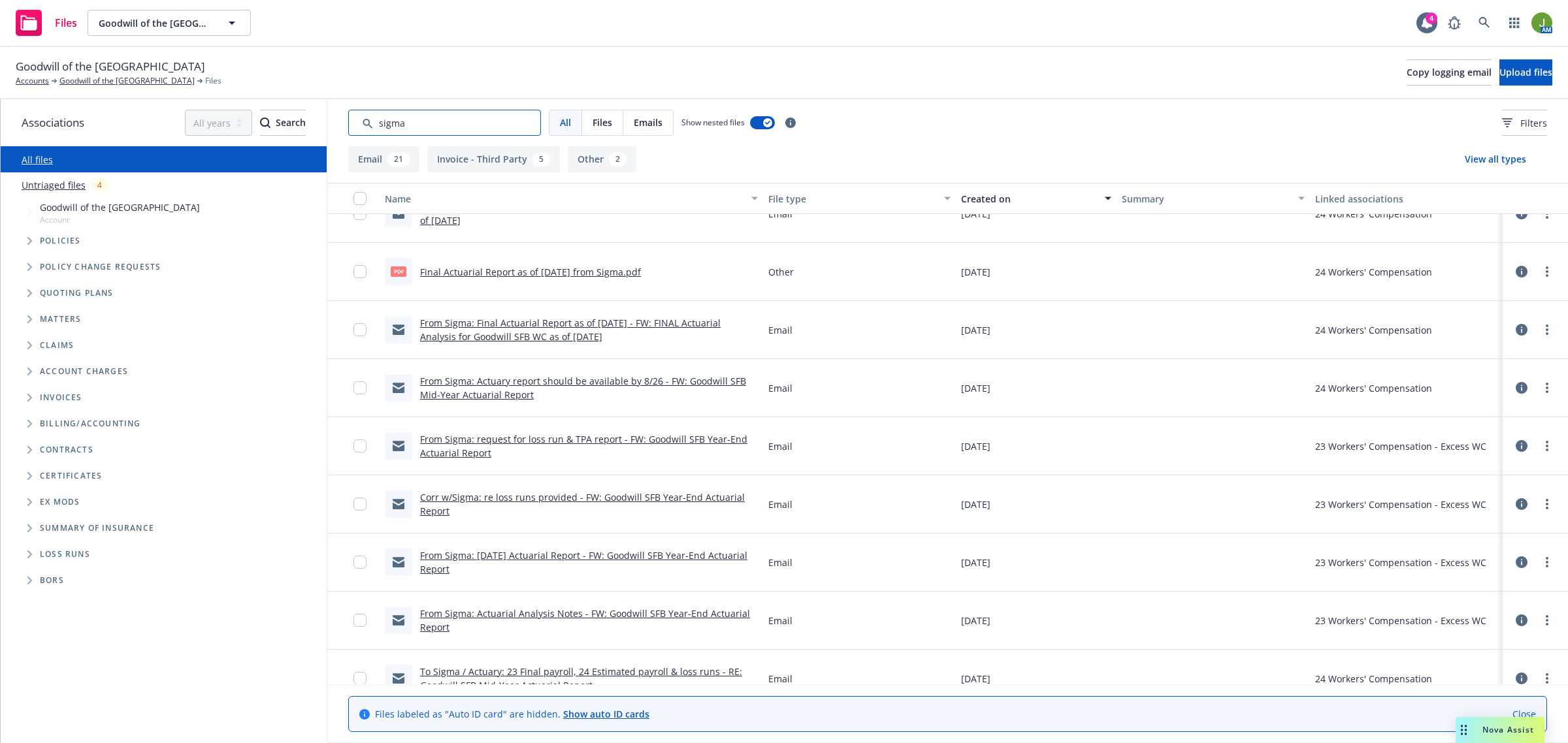
type input "sigma"
click at [501, 500] on link "Corr w/Sigma: re loss runs provided - FW: Goodwill SFB Year-End Actuarial Report" at bounding box center [582, 504] width 324 height 26
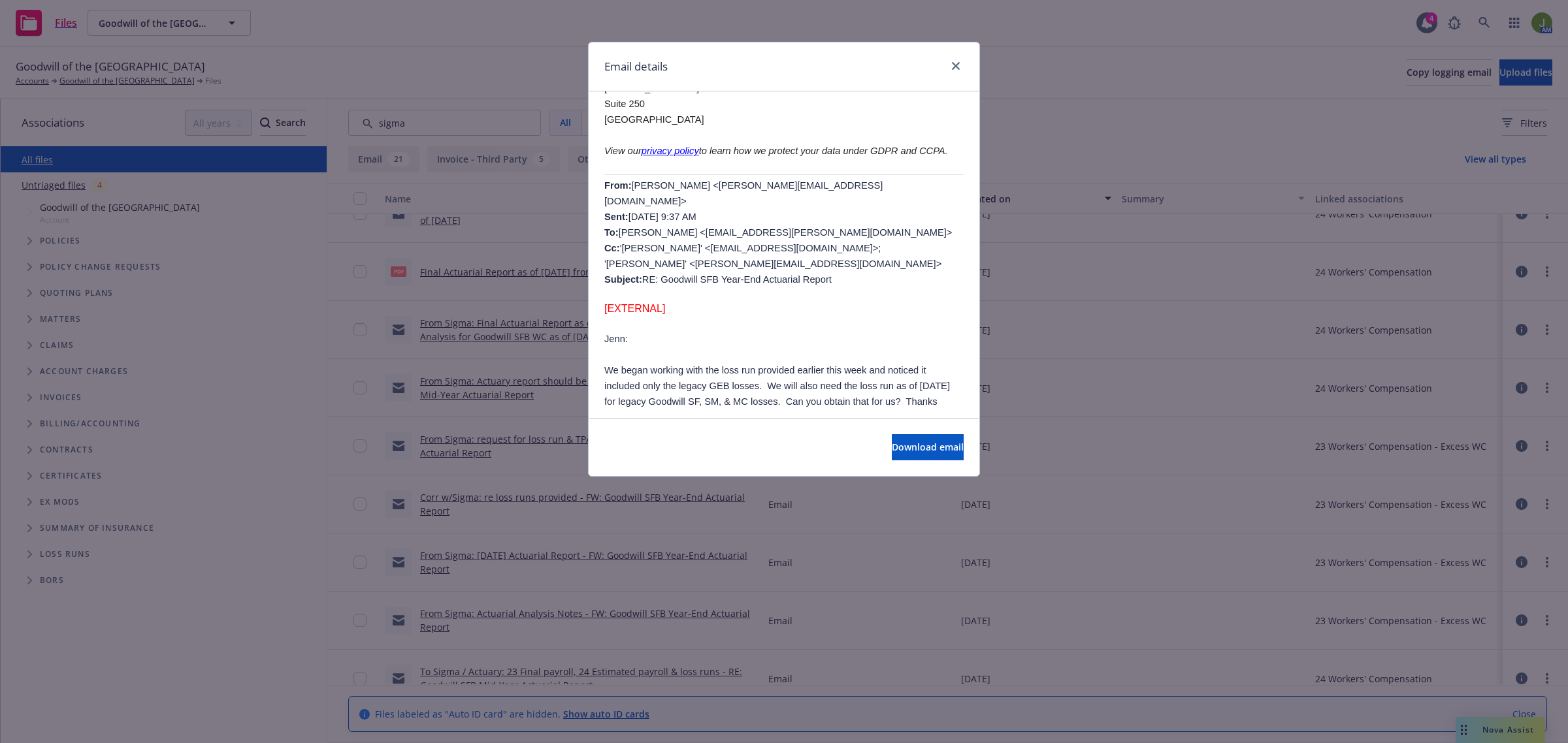
scroll to position [327, 0]
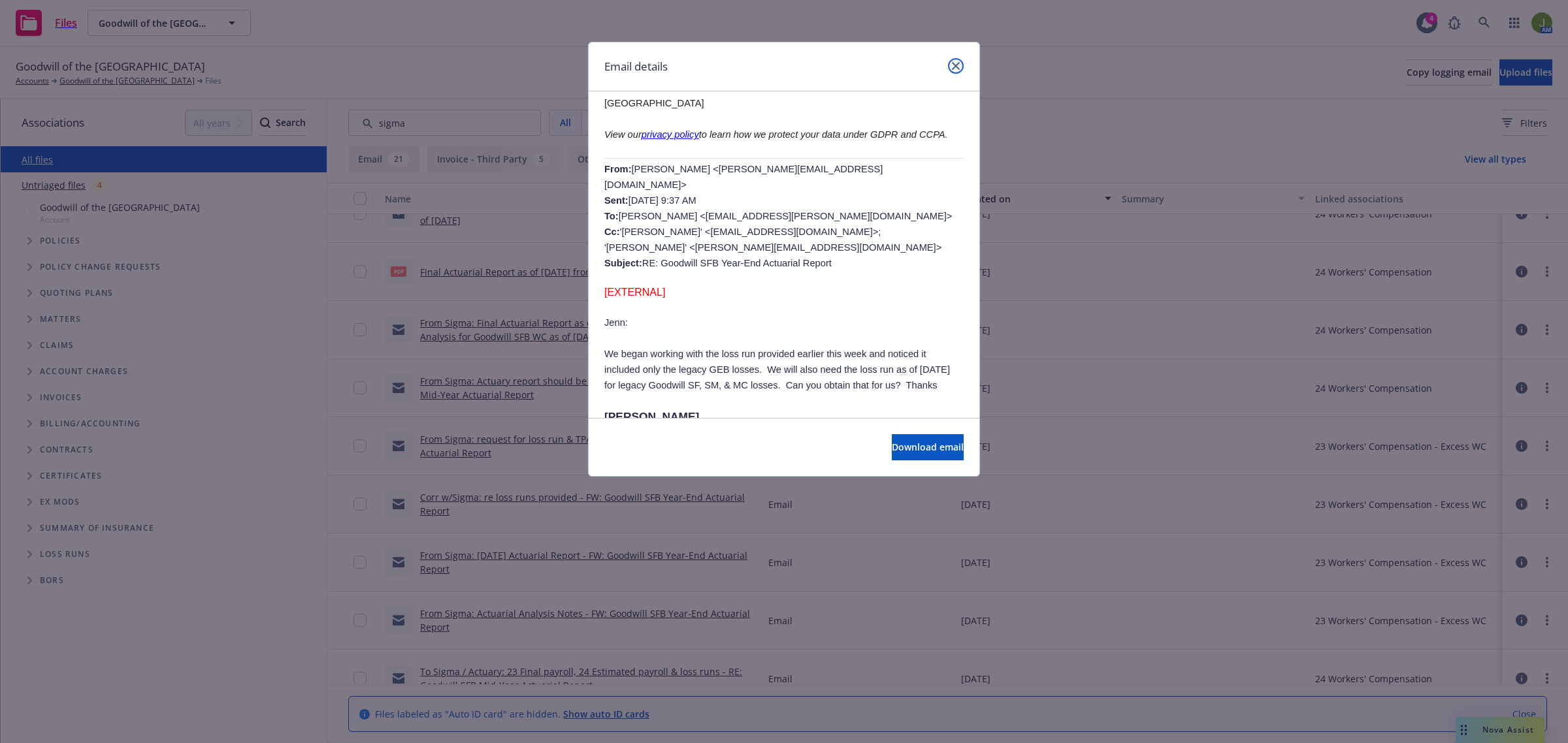
click at [955, 67] on icon "close" at bounding box center [956, 66] width 8 height 8
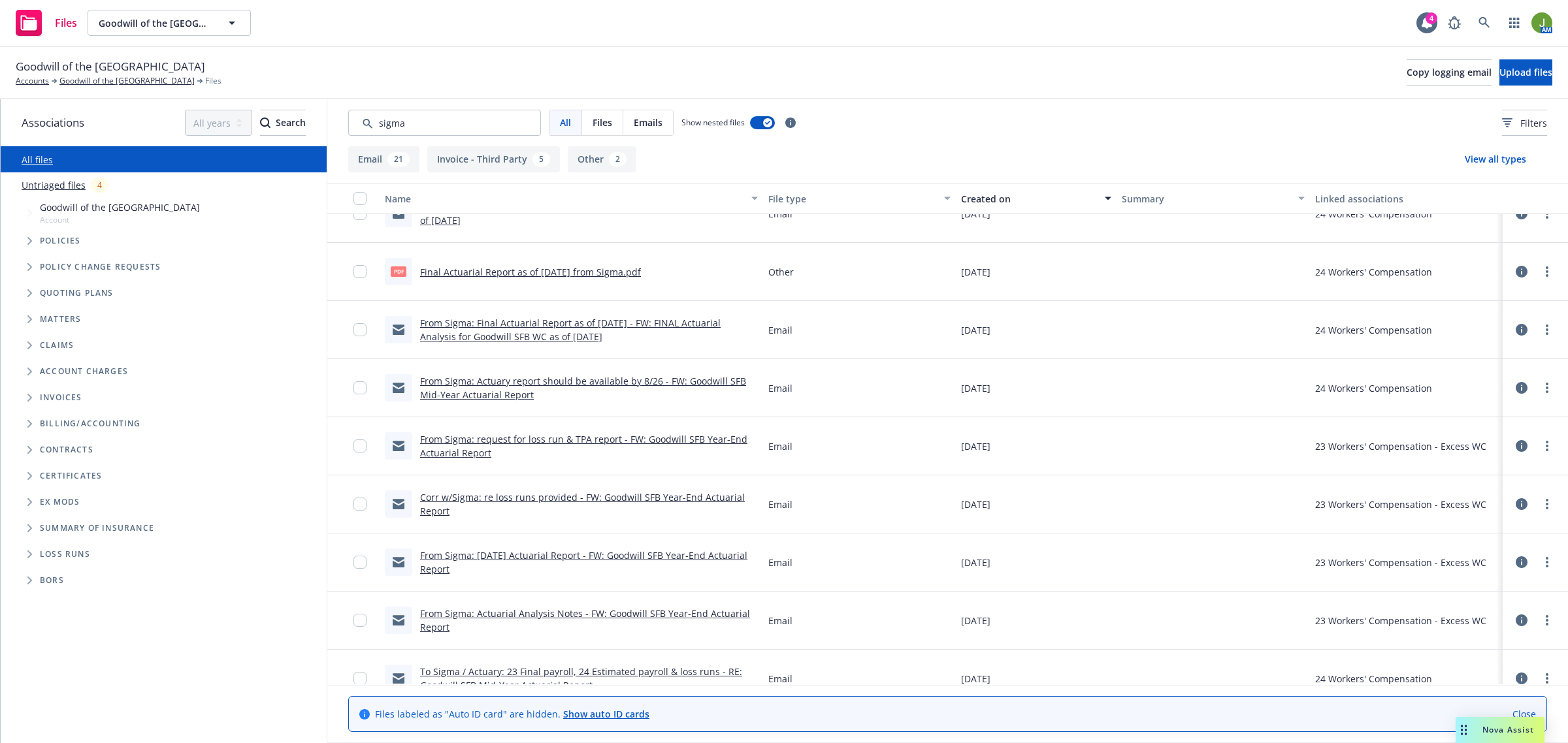
click at [453, 496] on link "Corr w/Sigma: re loss runs provided - FW: Goodwill SFB Year-End Actuarial Report" at bounding box center [582, 504] width 324 height 26
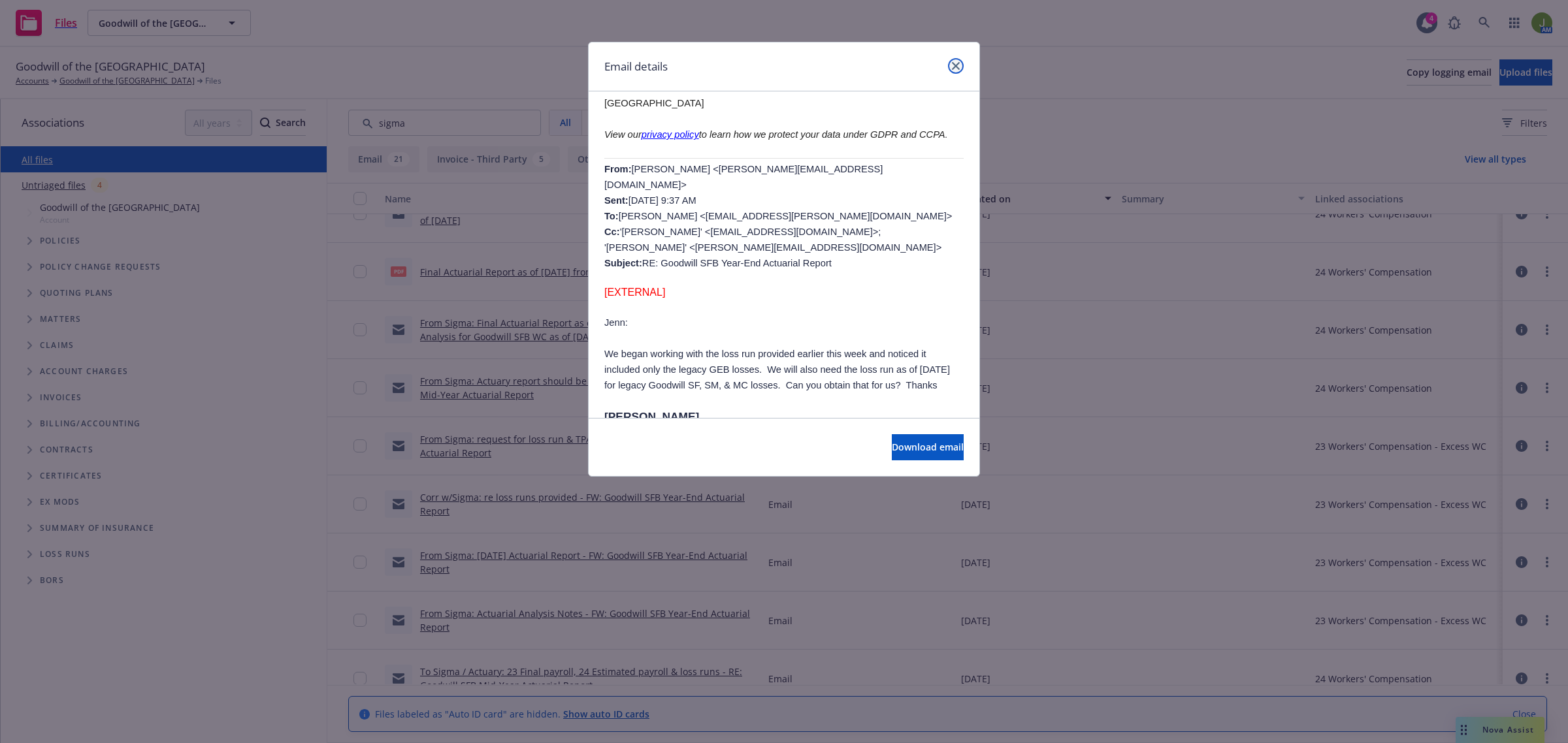
click at [948, 69] on link "close" at bounding box center [956, 66] width 15 height 15
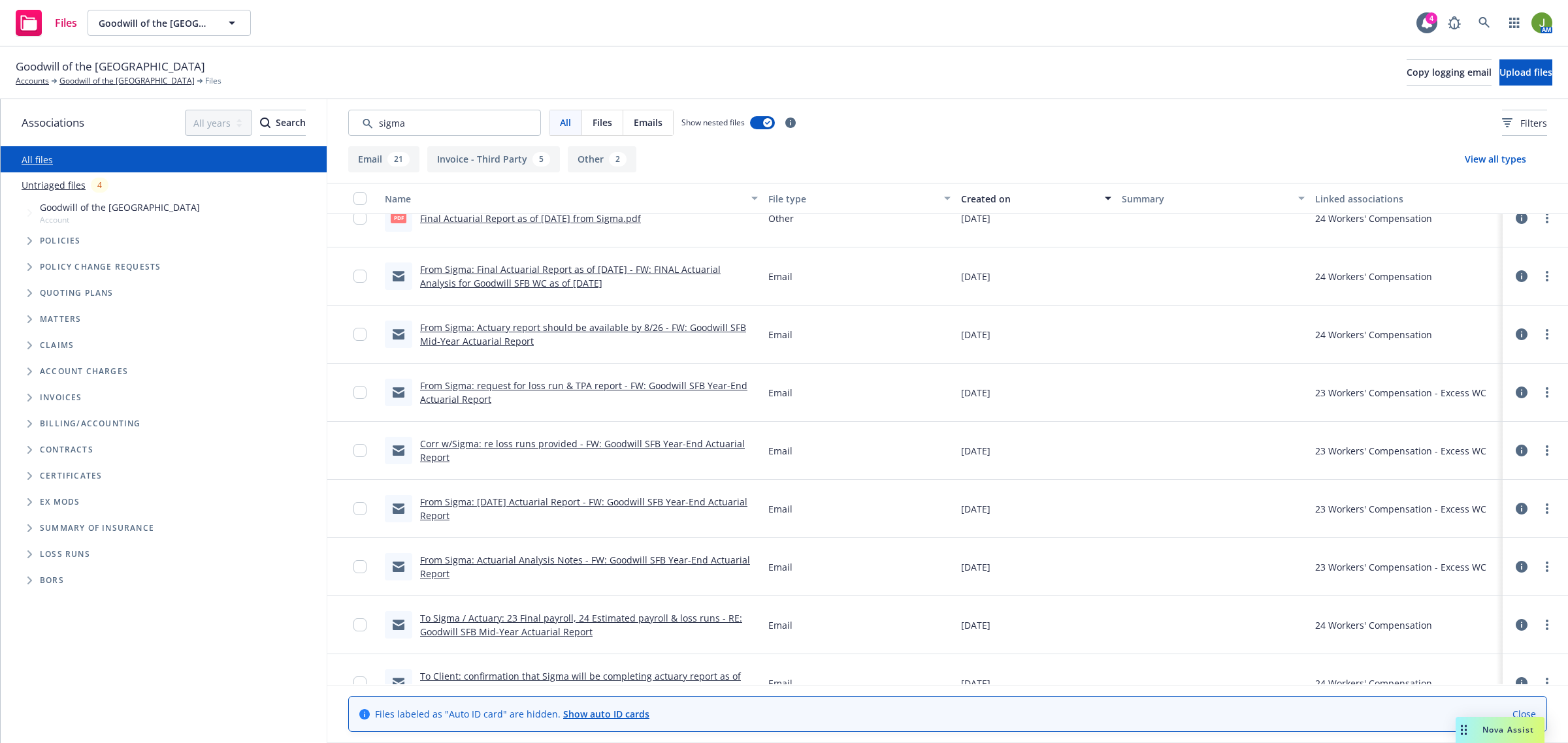
scroll to position [571, 0]
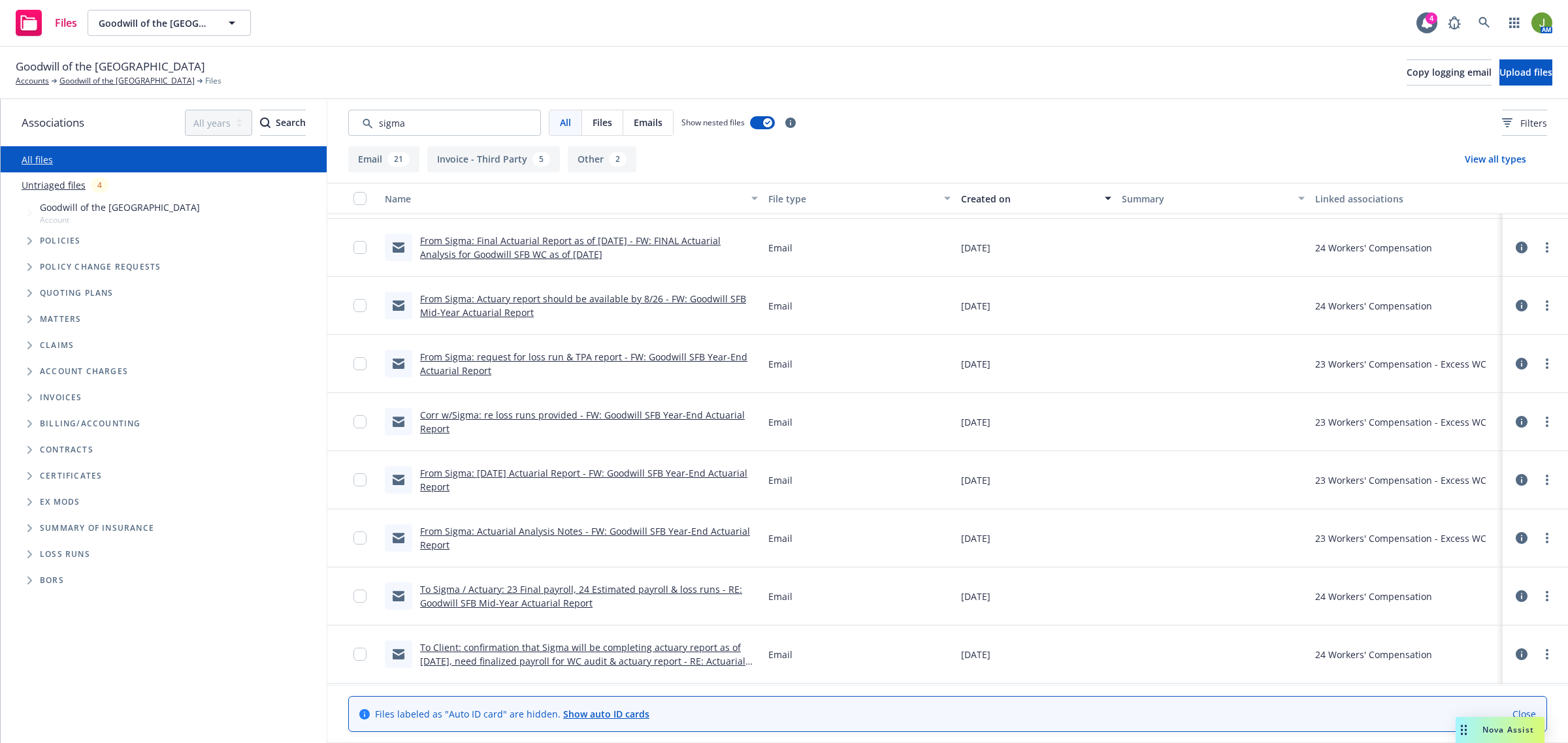
click at [450, 594] on link "To Sigma / Actuary: 23 Final payroll, 24 Estimated payroll & loss runs - RE: Go…" at bounding box center [581, 597] width 322 height 26
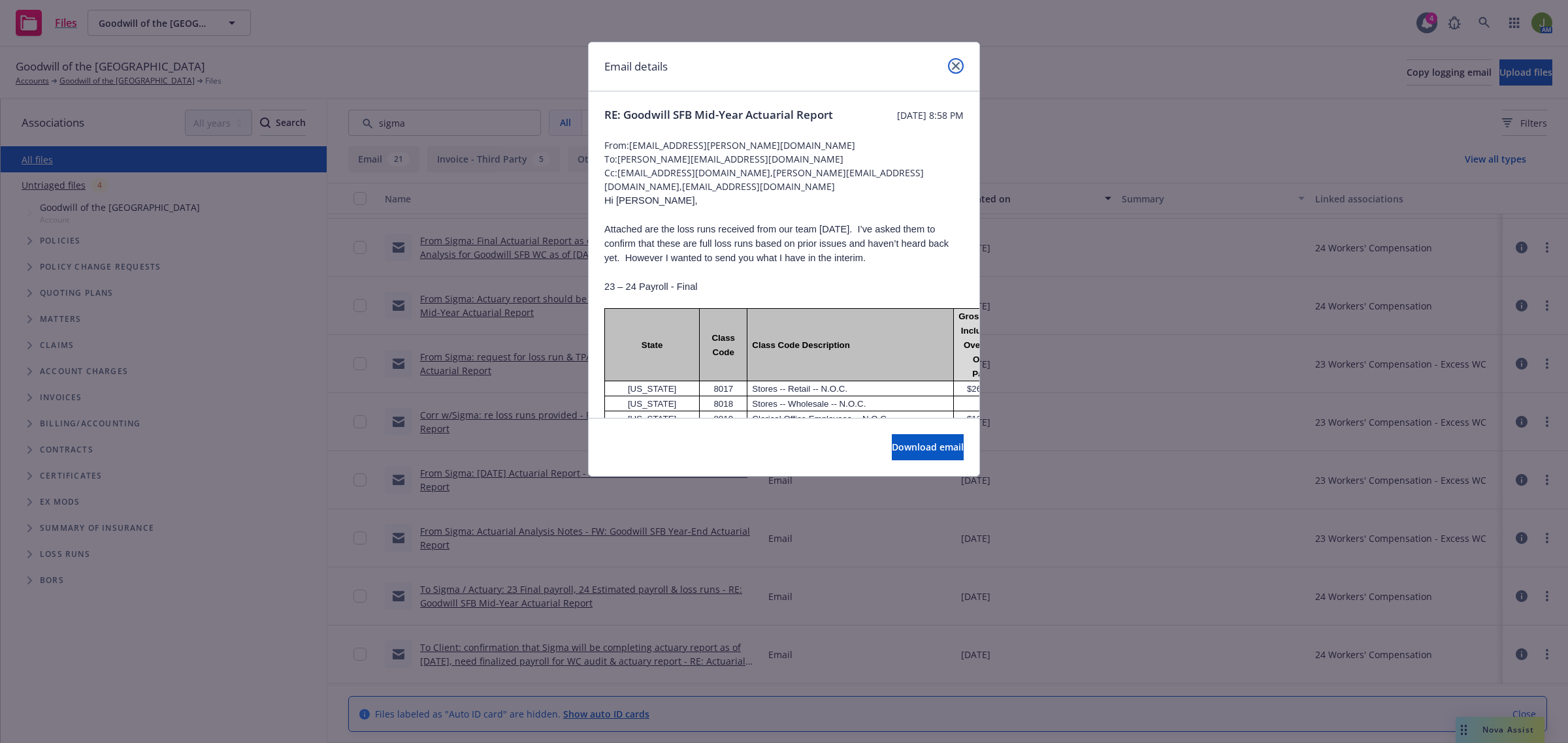
click at [958, 67] on icon "close" at bounding box center [956, 66] width 8 height 8
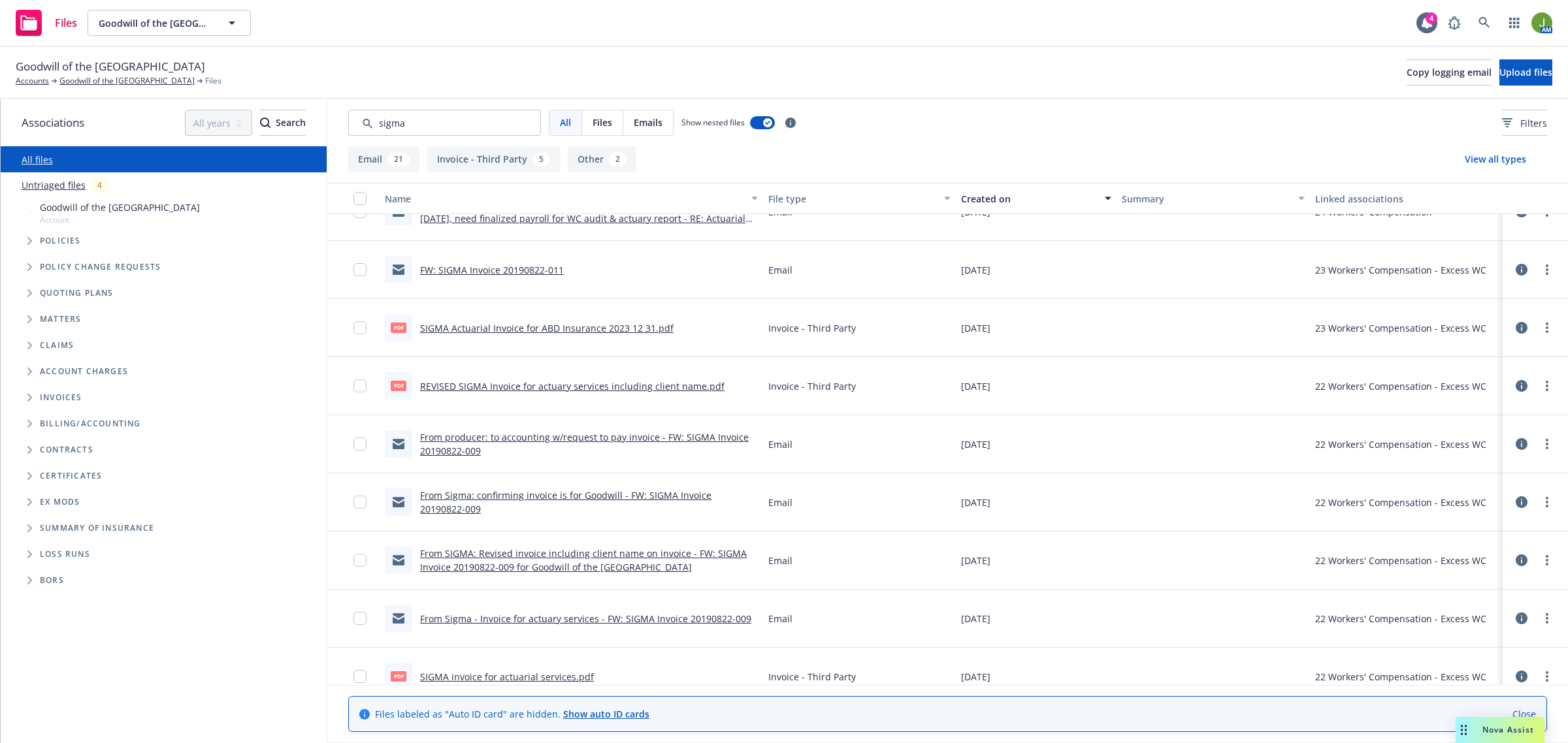
scroll to position [980, 0]
